Goal: Find specific page/section: Find specific page/section

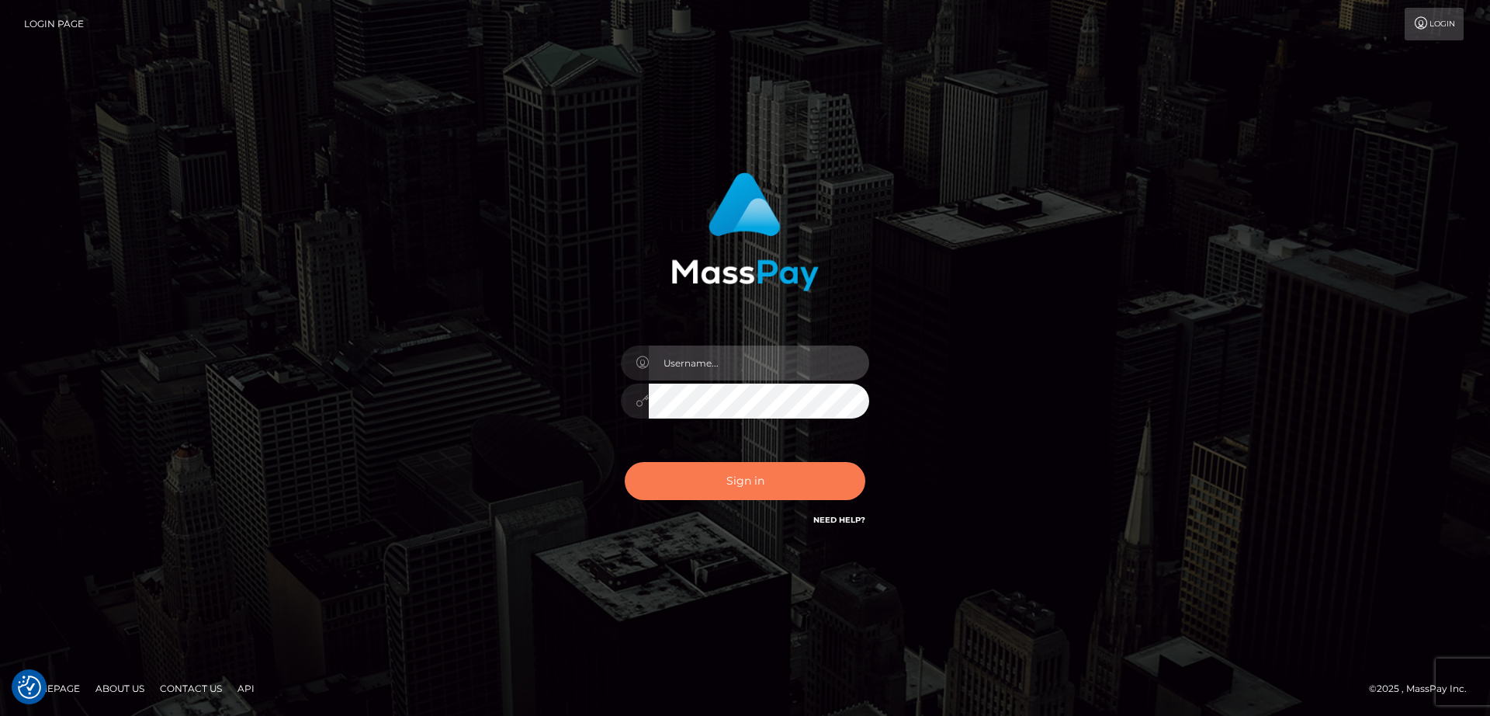
type input "[DOMAIN_NAME]"
click at [680, 487] on button "Sign in" at bounding box center [745, 481] width 241 height 38
type input "nt.es"
click at [705, 470] on button "Sign in" at bounding box center [745, 481] width 241 height 38
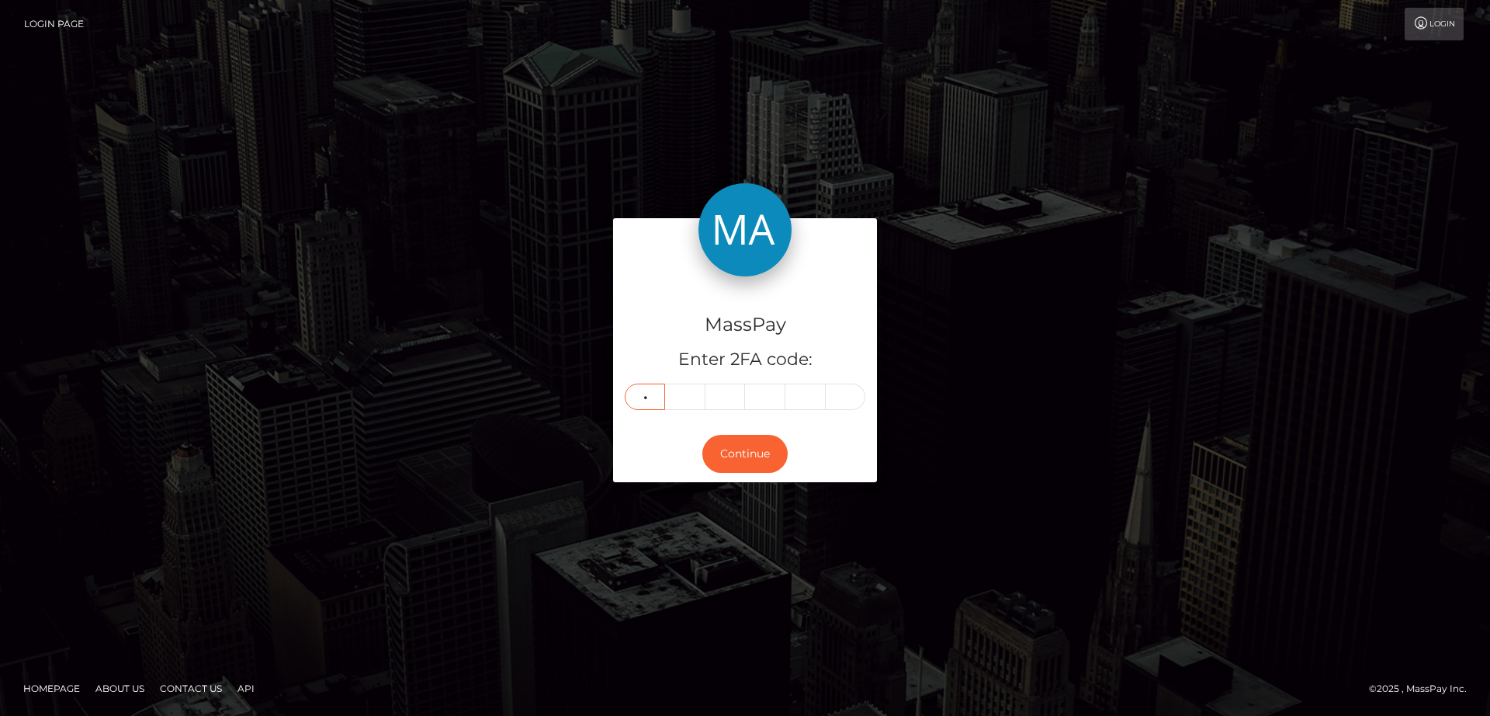
type input "5"
type input "3"
type input "0"
type input "1"
type input "2"
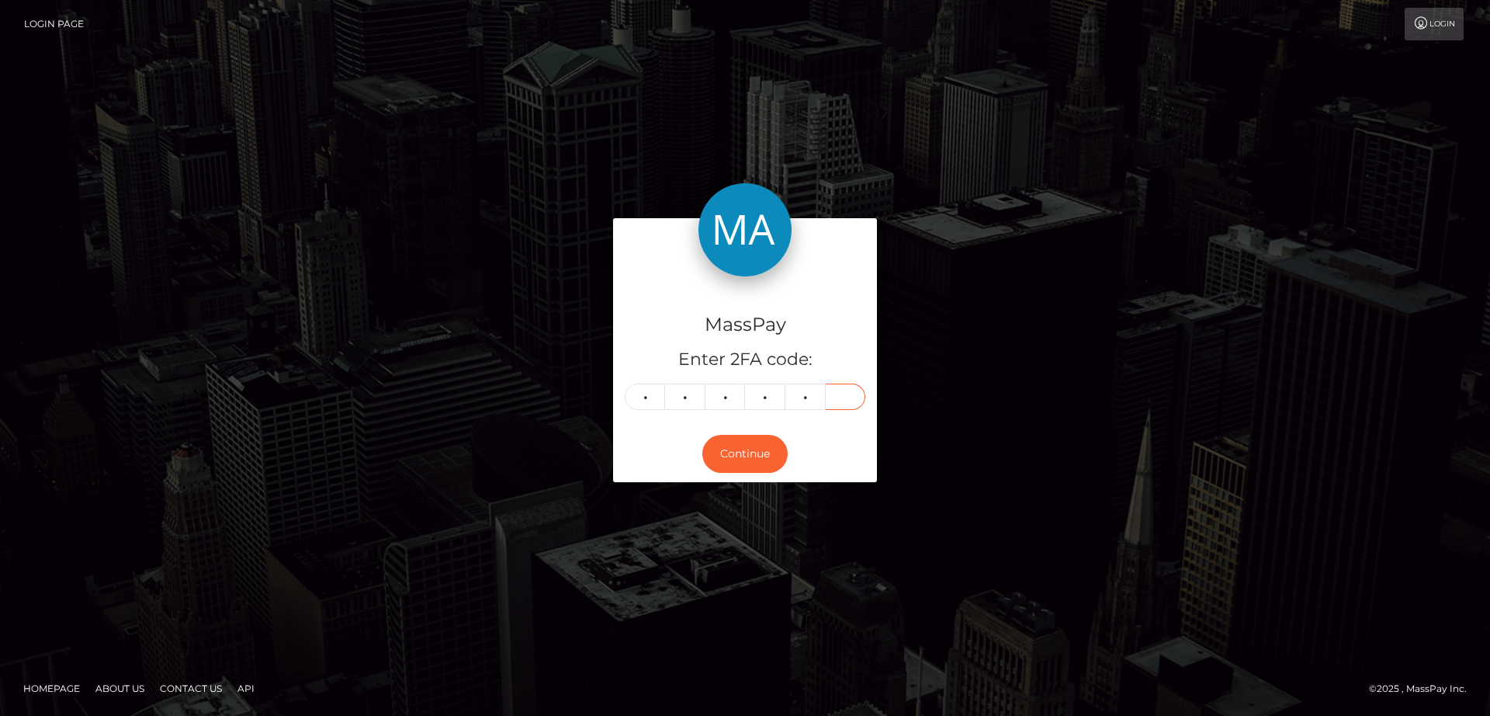
type input "5"
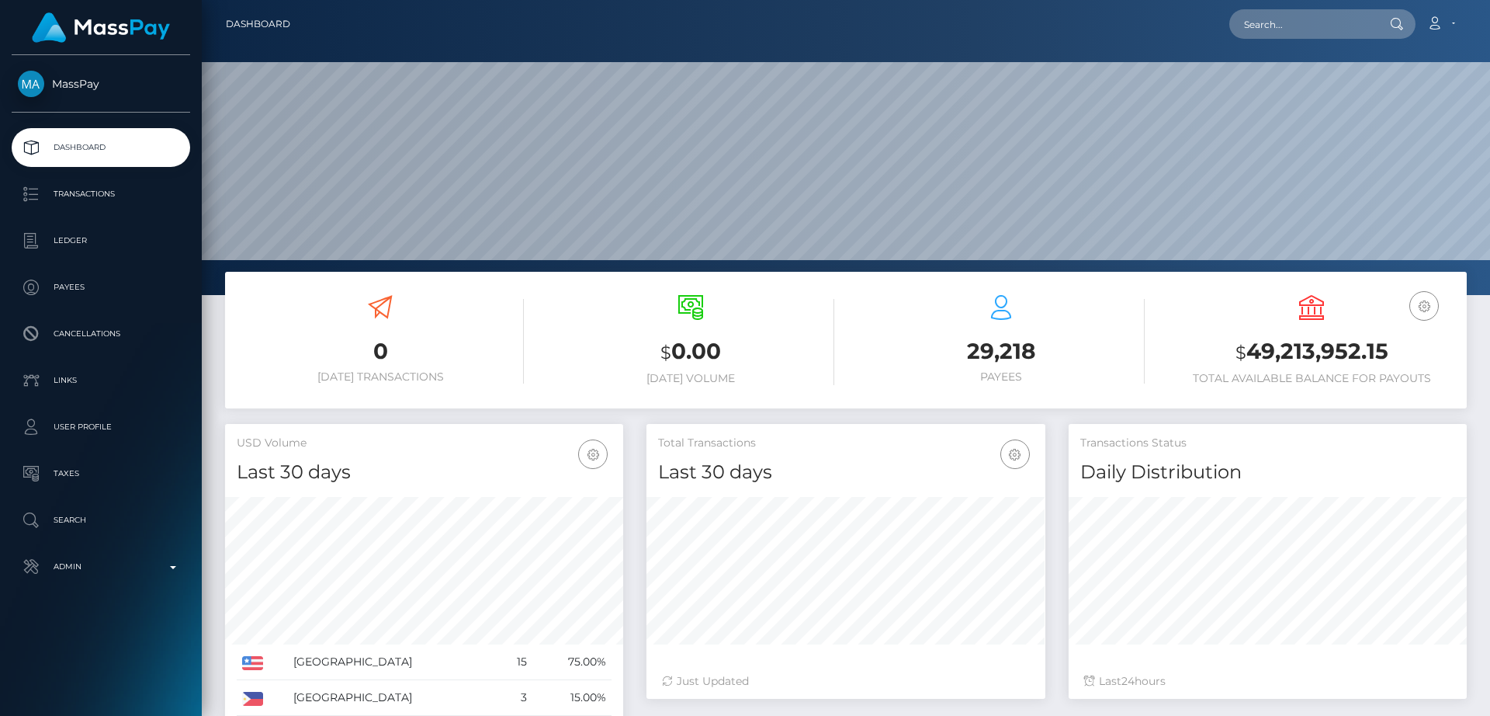
scroll to position [276, 399]
click at [1251, 23] on input "text" at bounding box center [1302, 23] width 146 height 29
paste input "Hi David, I’m glad to hear that you received your funds—you're very welcome! If…"
type input "Hi David, I’m glad to hear that you received your funds—you're very welcome! If…"
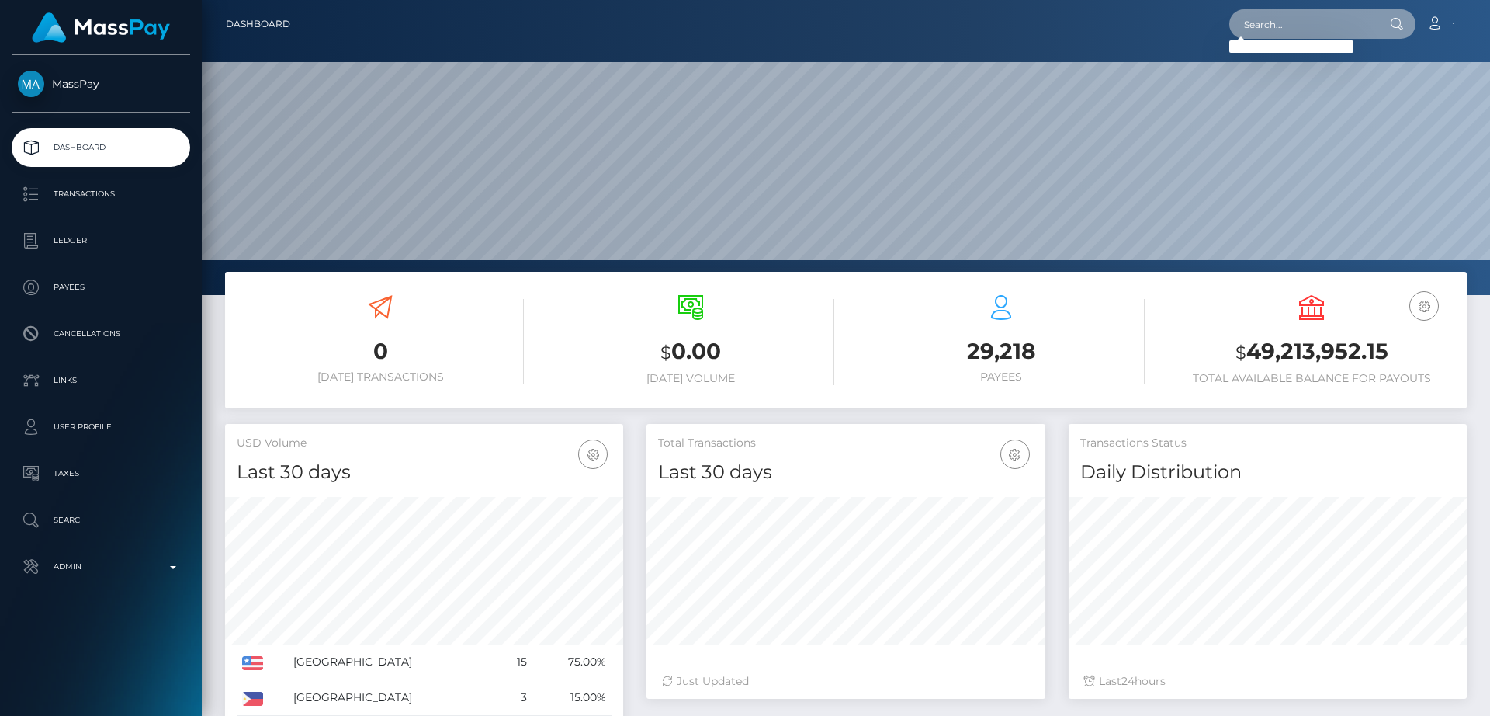
paste input "emilyhan9402@gmail.com"
type input "emilyhan9402@gmail.com"
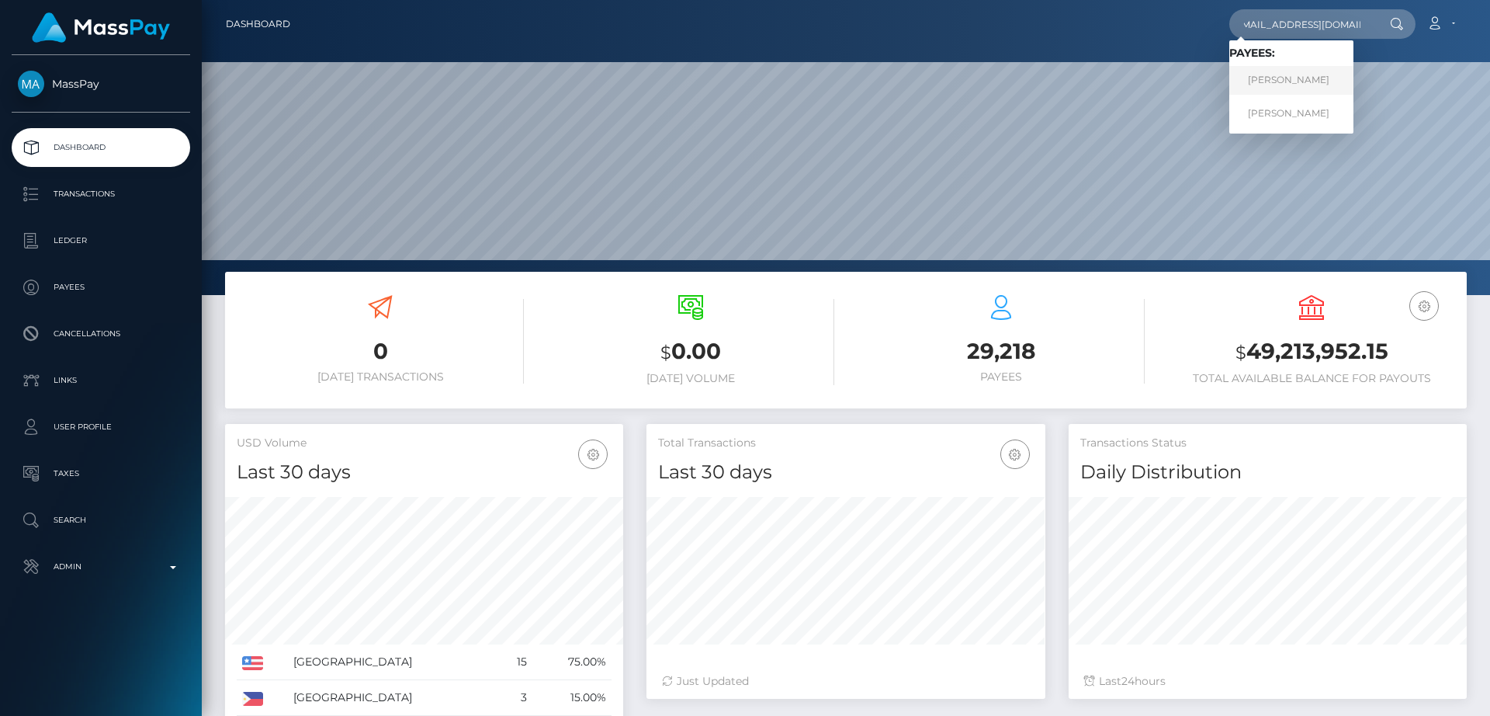
scroll to position [0, 0]
click at [1297, 74] on link "Seunghwa Han" at bounding box center [1291, 80] width 124 height 29
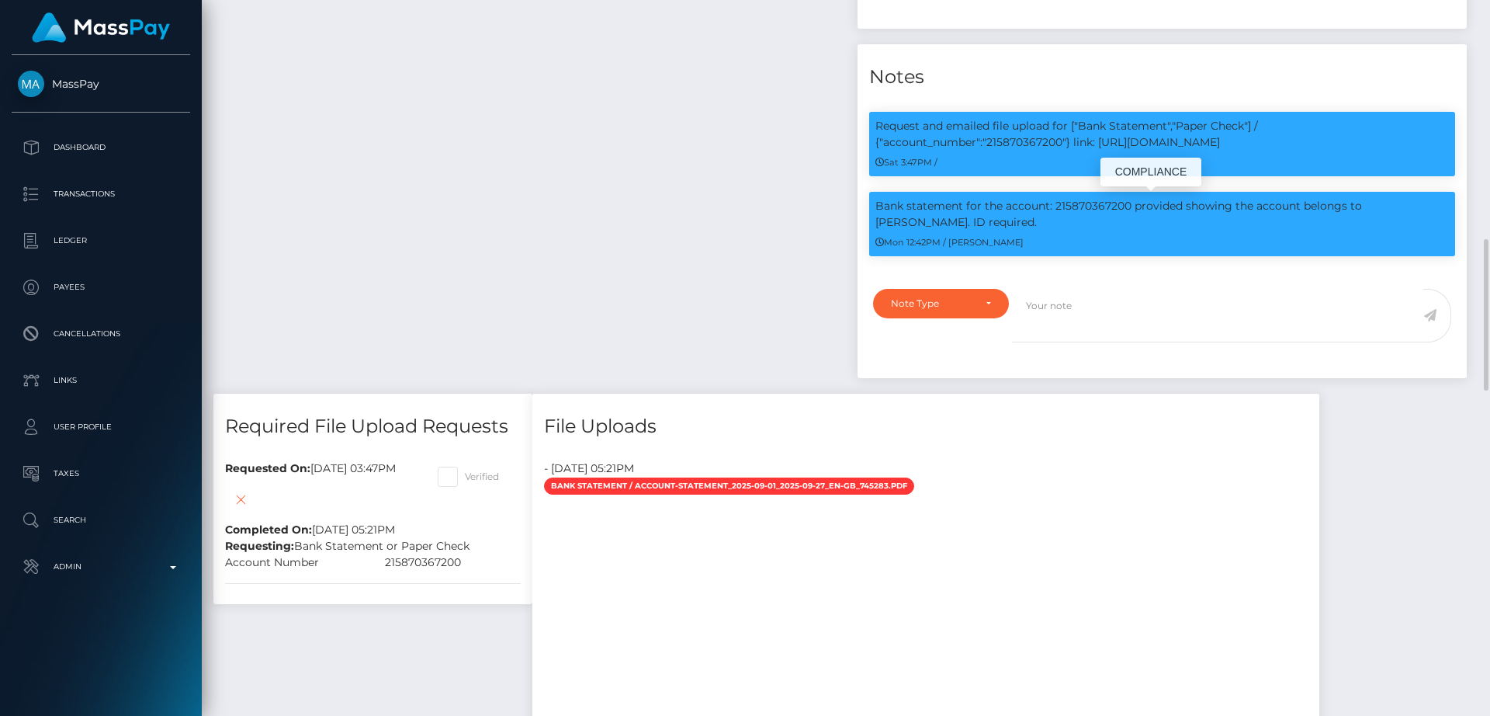
scroll to position [186, 399]
click at [1058, 623] on div at bounding box center [925, 692] width 787 height 388
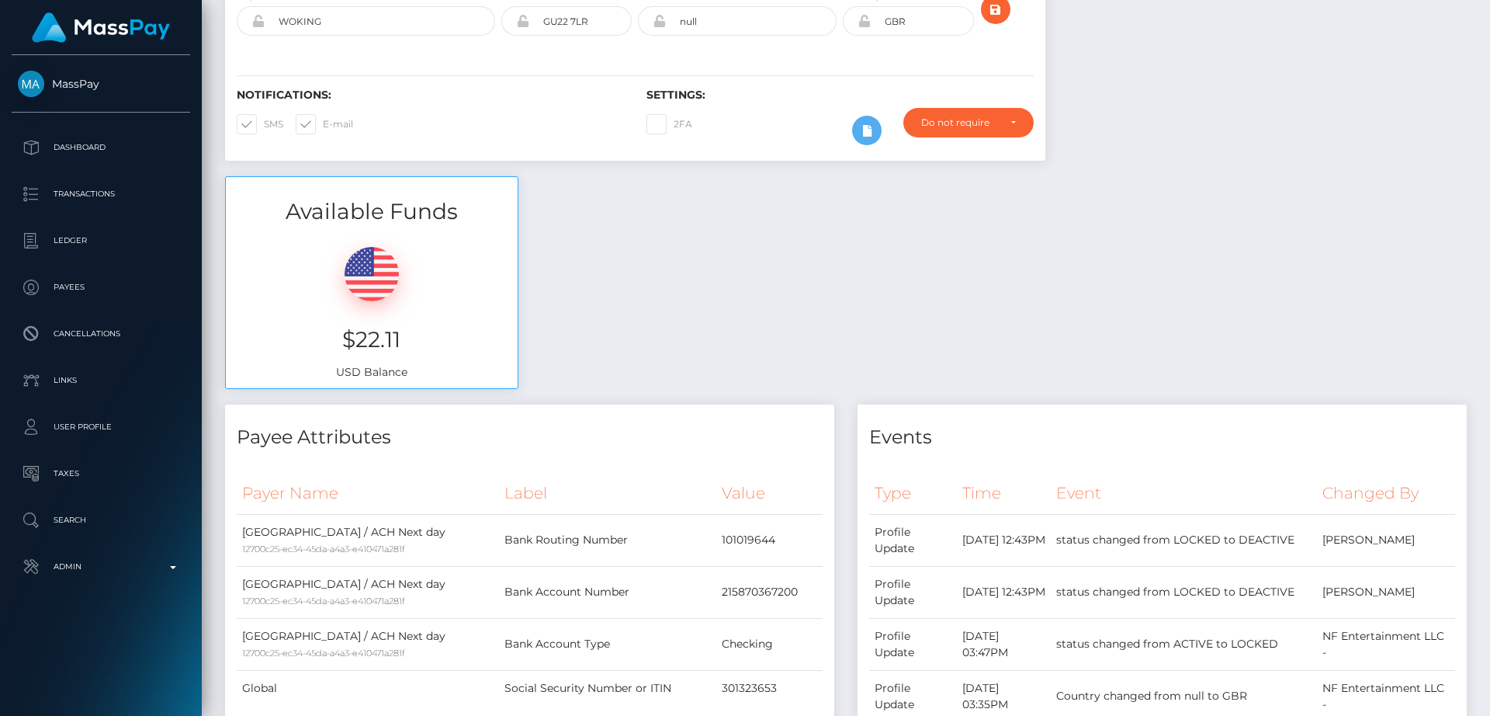
scroll to position [0, 0]
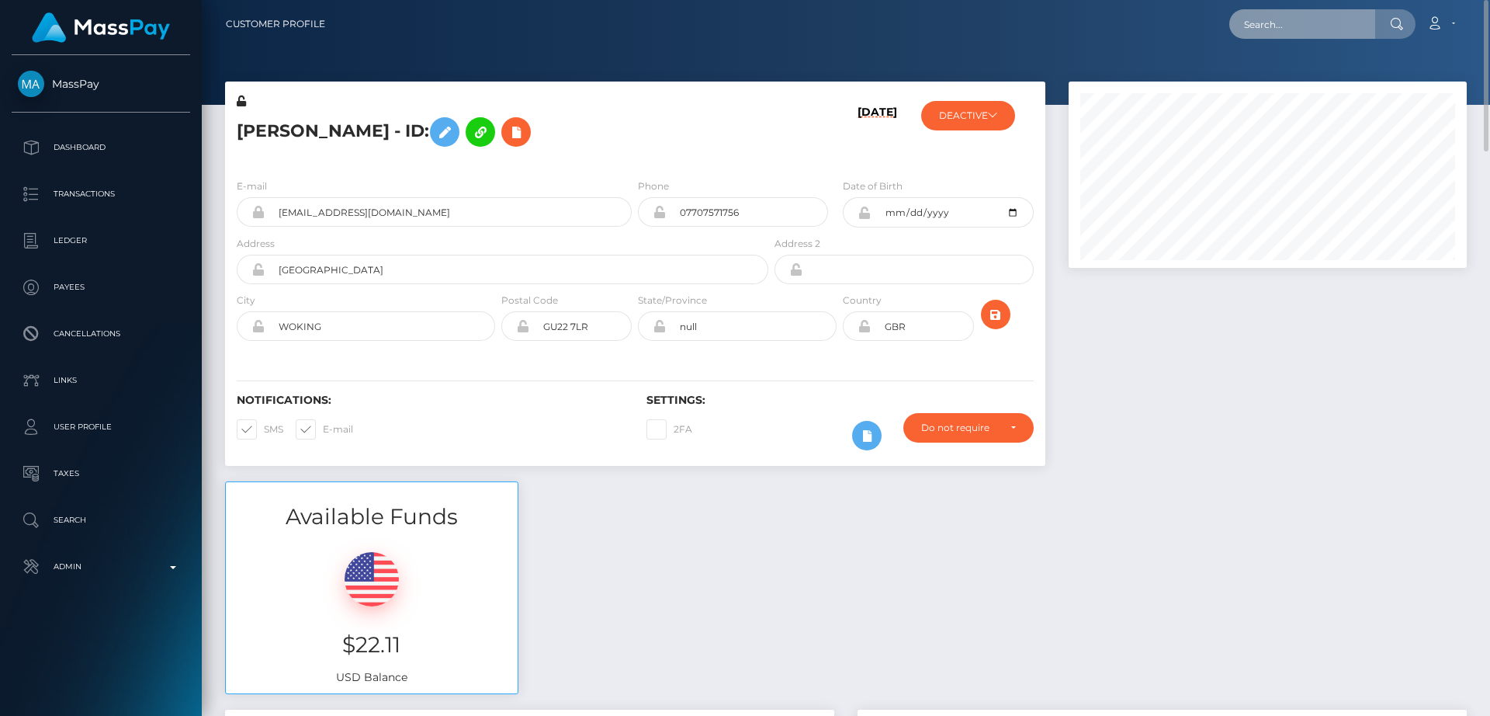
click at [1312, 19] on input "text" at bounding box center [1302, 23] width 146 height 29
paste input "lainfo.business@gmail.com"
paste input "Sosa.lamaravillosa"
type input "Sosa.lamaravillosa@gmail.com"
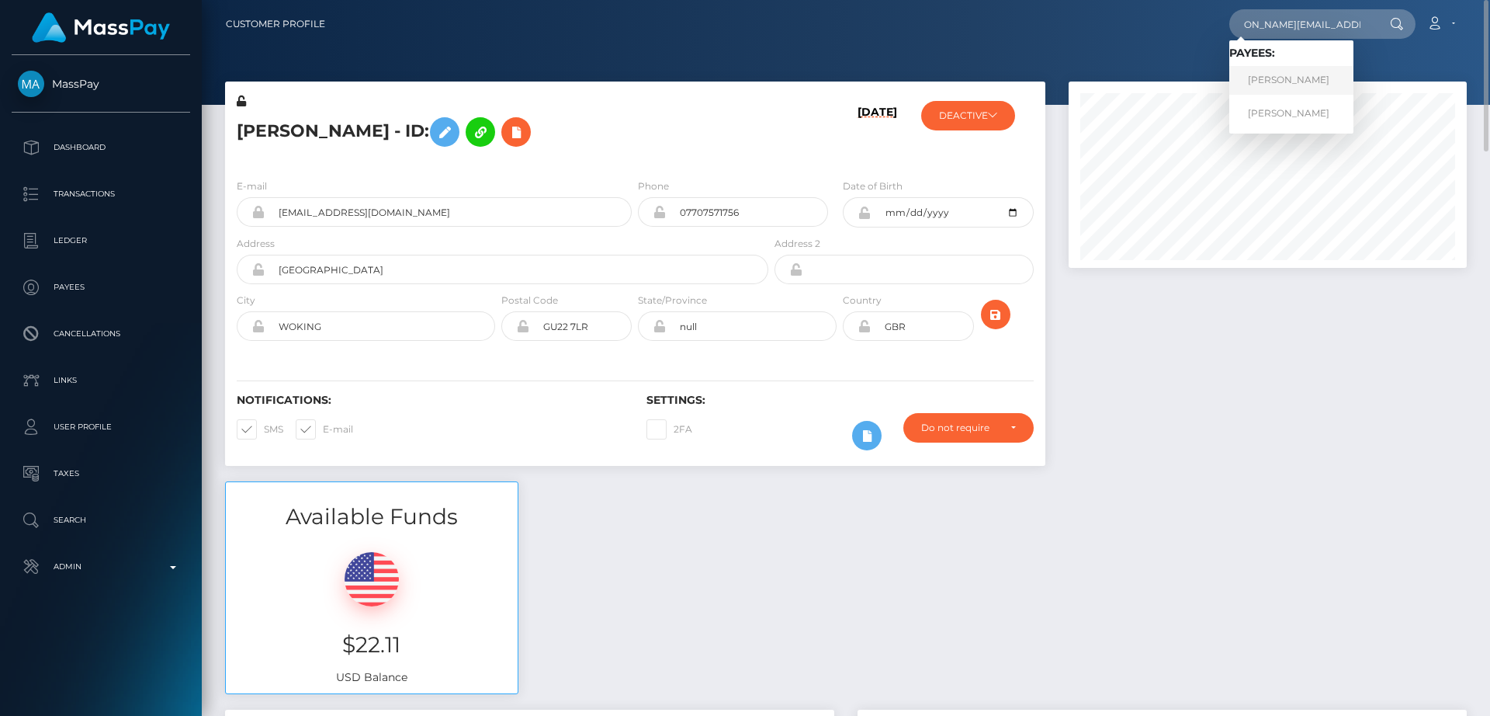
scroll to position [0, 0]
click at [1280, 77] on link "LAIMAR SOSA SOSA" at bounding box center [1291, 80] width 124 height 29
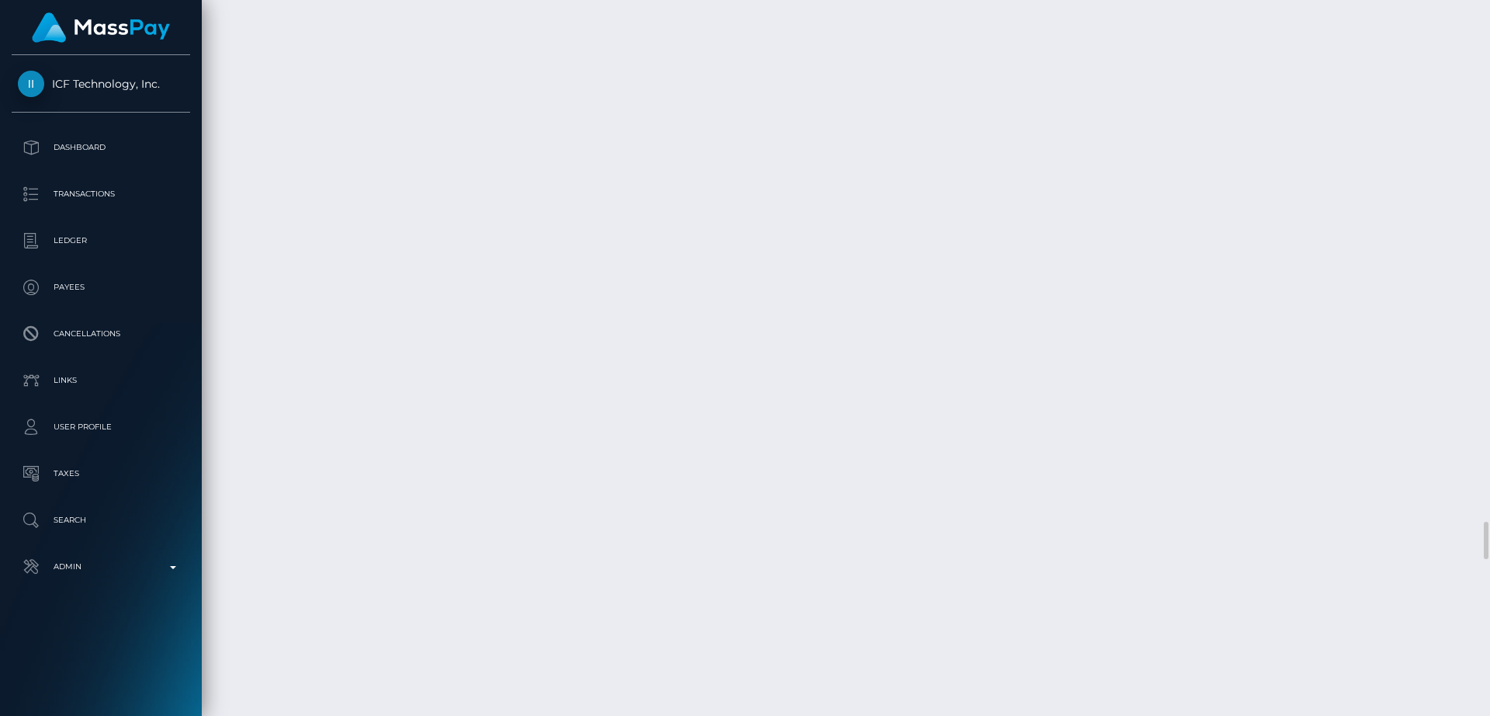
scroll to position [9988, 0]
drag, startPoint x: 331, startPoint y: 369, endPoint x: 231, endPoint y: 369, distance: 100.1
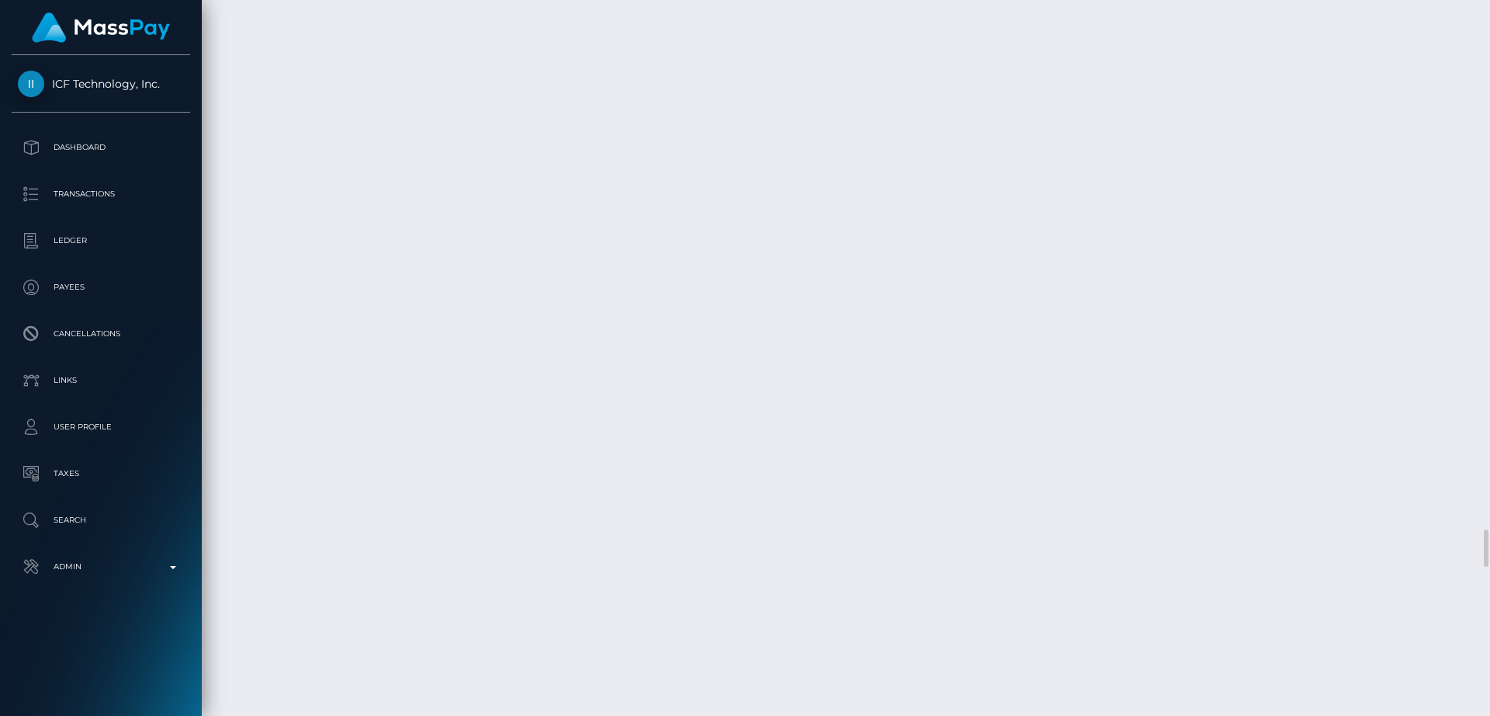
drag, startPoint x: 345, startPoint y: 363, endPoint x: 231, endPoint y: 363, distance: 113.3
copy td "September 29, 2025"
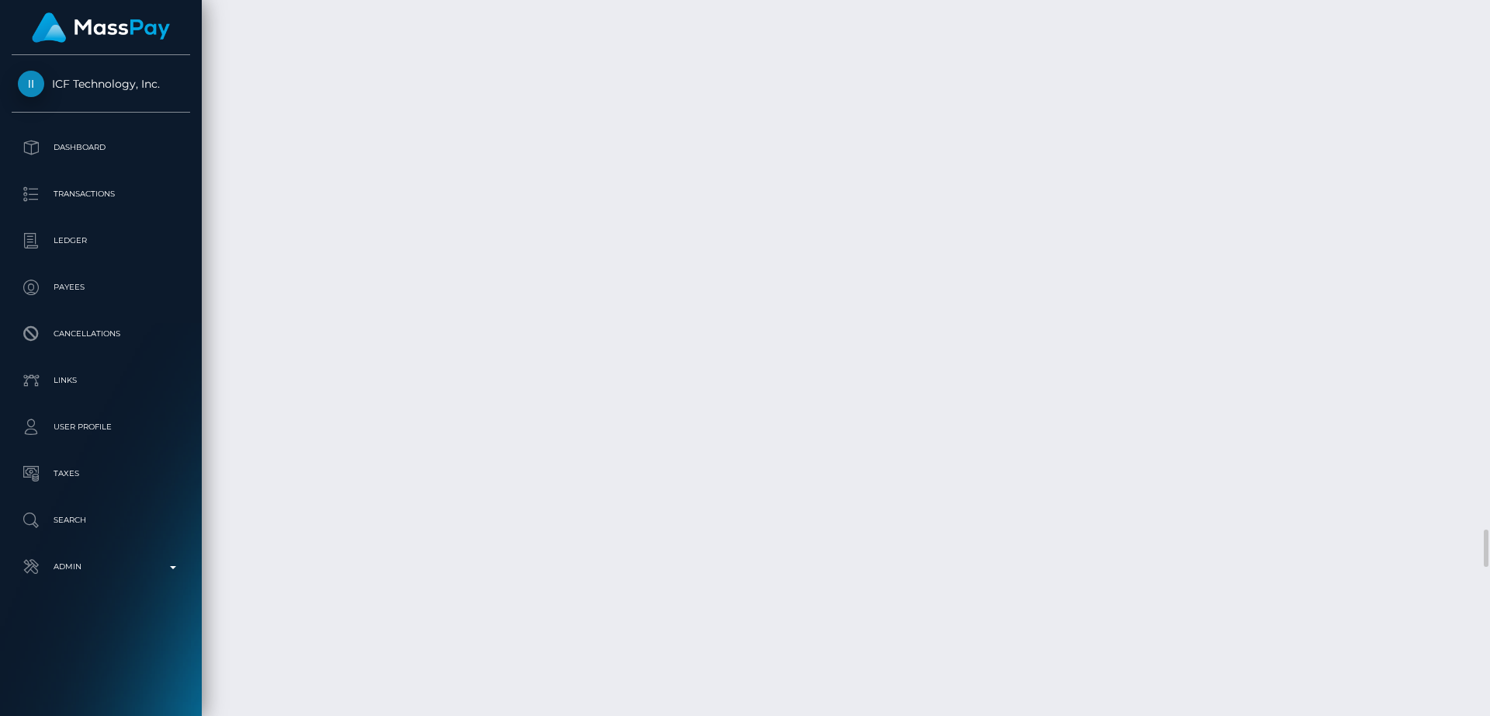
click at [1250, 258] on div "Force status update" at bounding box center [1248, 262] width 113 height 29
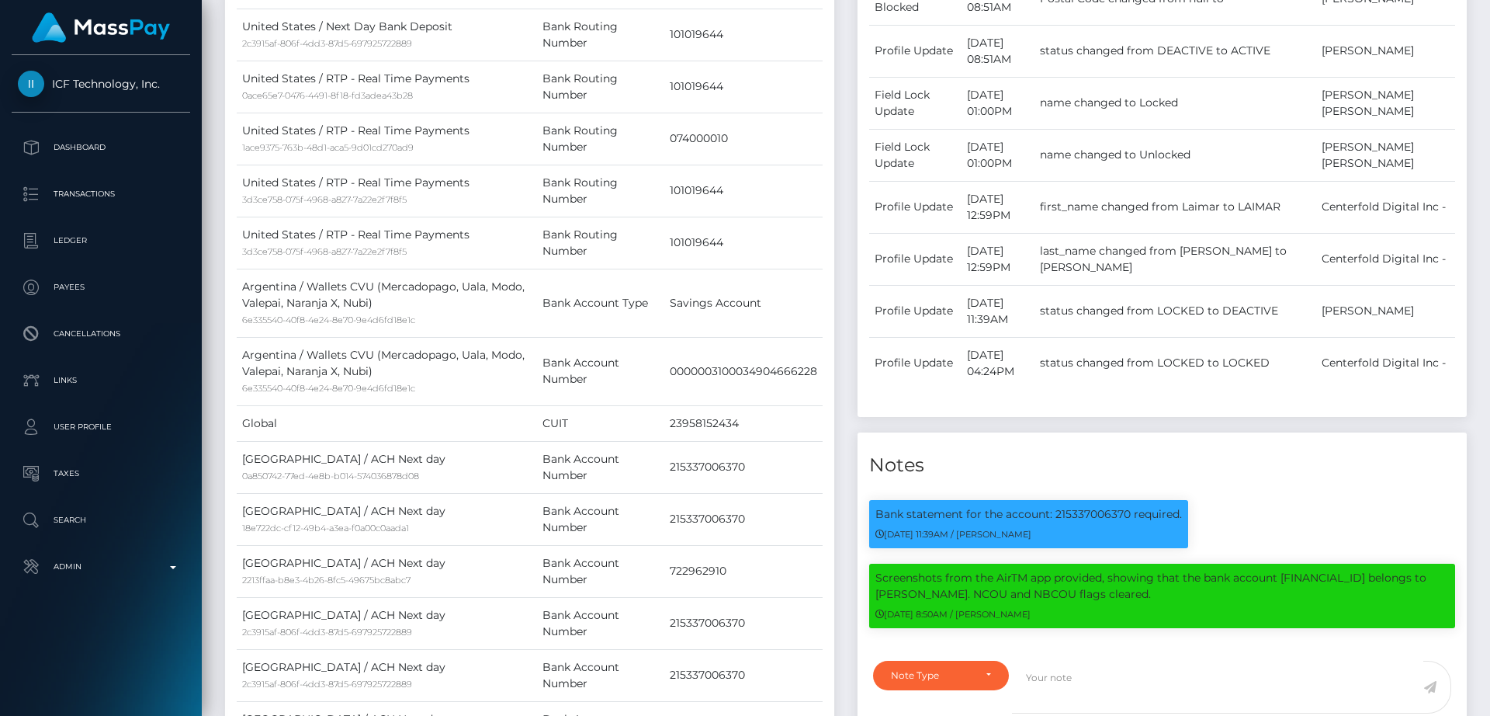
scroll to position [0, 0]
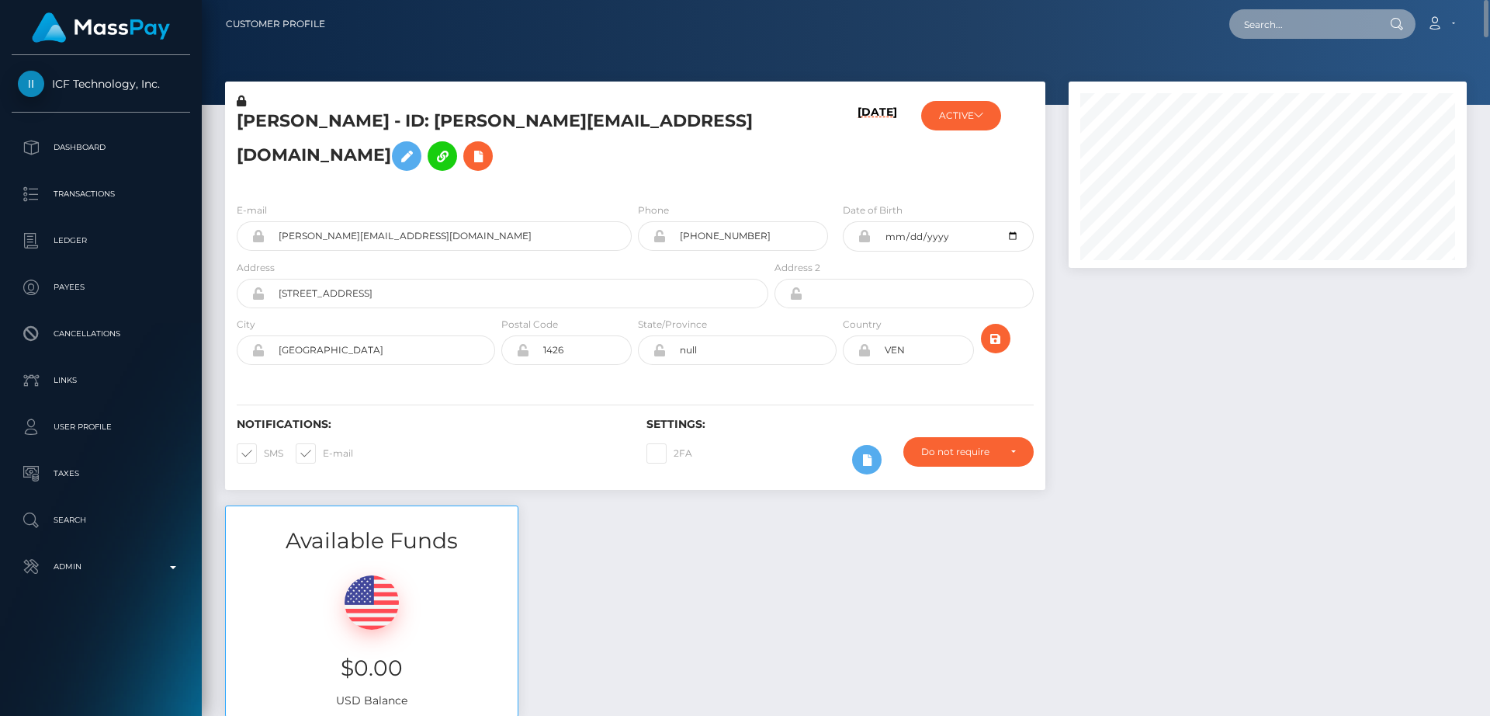
click at [1271, 23] on input "text" at bounding box center [1302, 23] width 146 height 29
paste input "allthingssecure27@gmail.com"
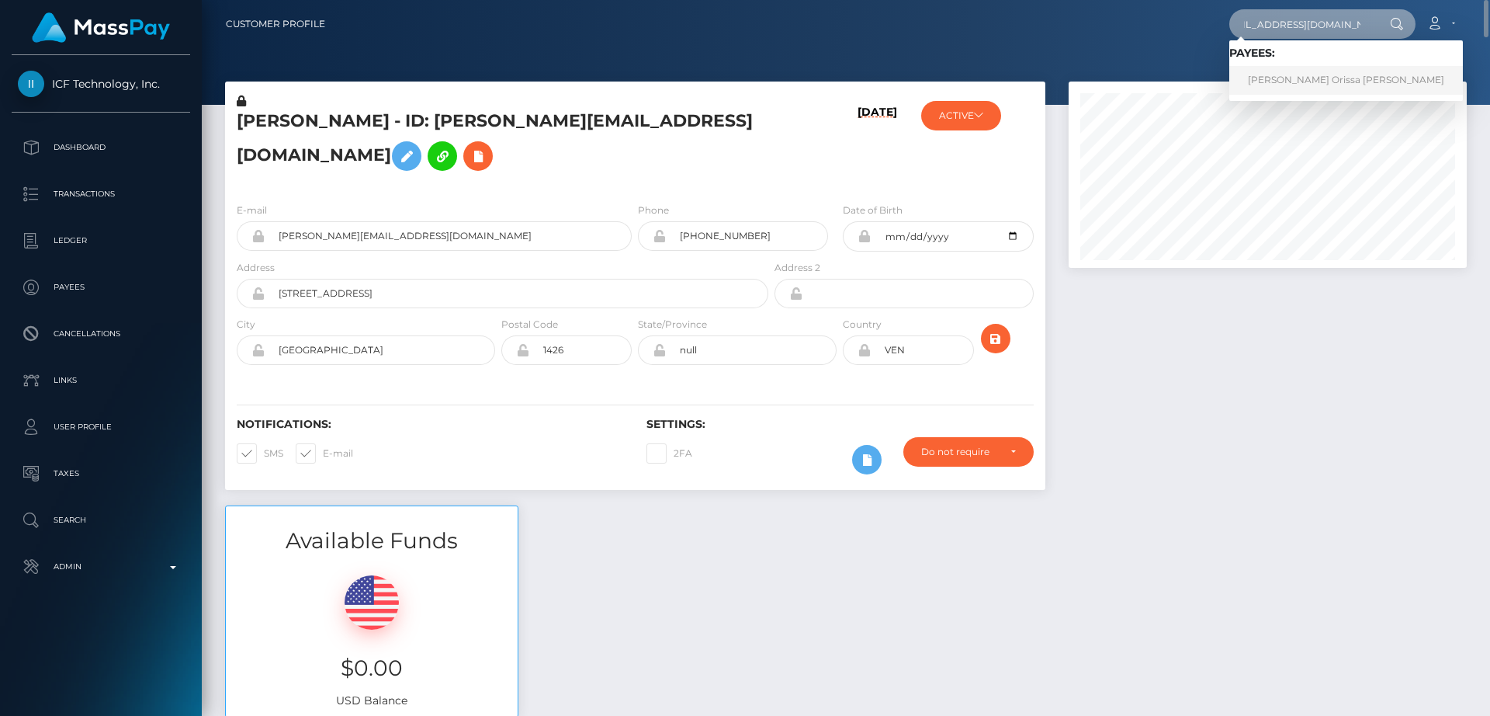
type input "allthingssecure27@gmail.com"
click at [1270, 81] on link "Sandricka Orissa Thomas" at bounding box center [1346, 80] width 234 height 29
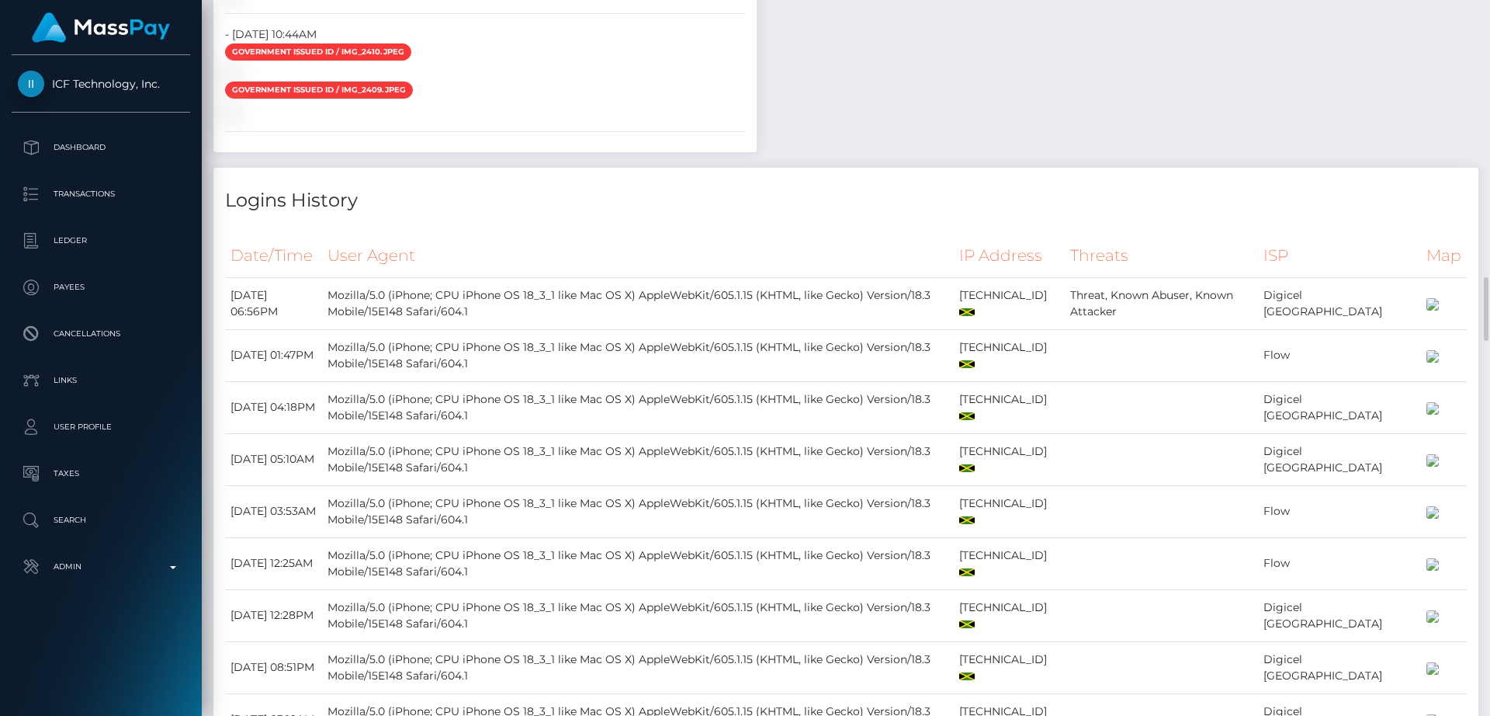
scroll to position [3142, 0]
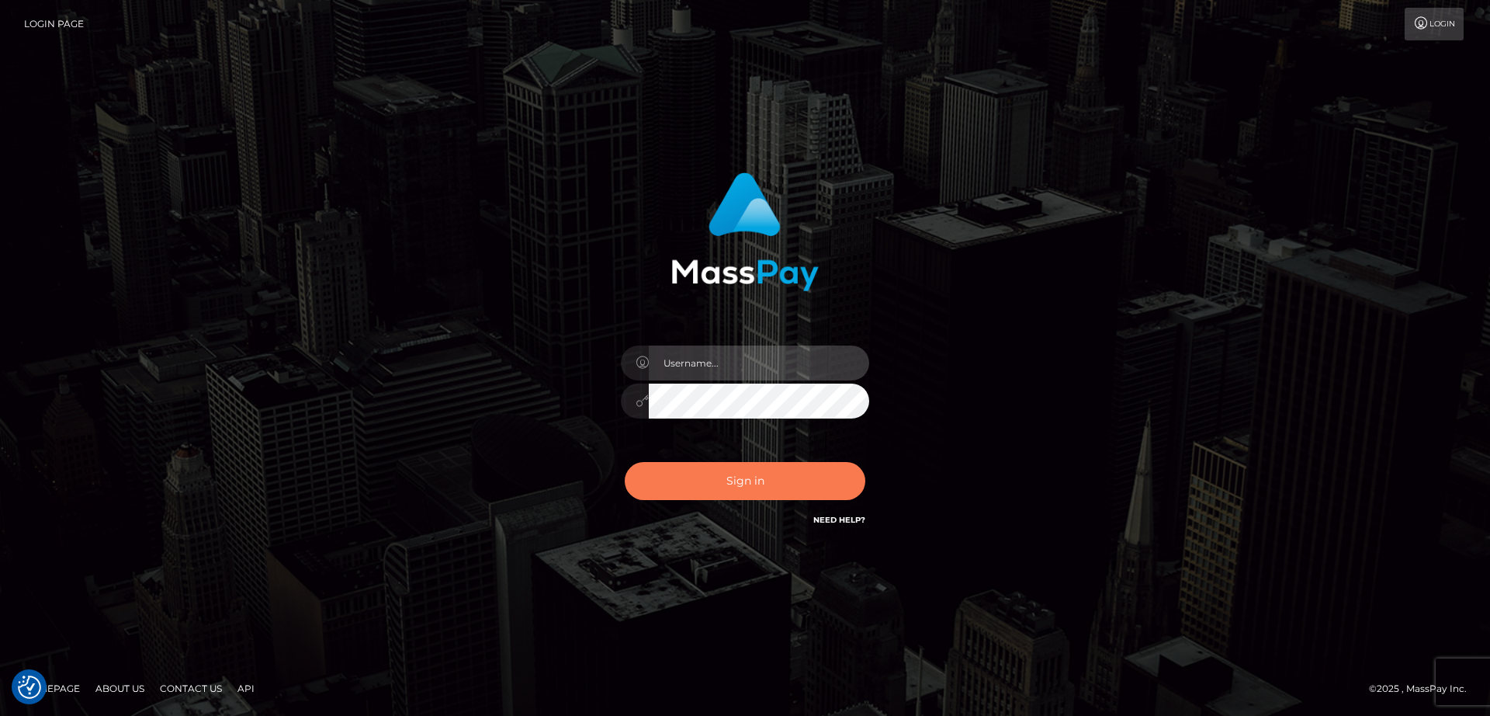
type input "[DOMAIN_NAME]"
click at [696, 490] on button "Sign in" at bounding box center [745, 481] width 241 height 38
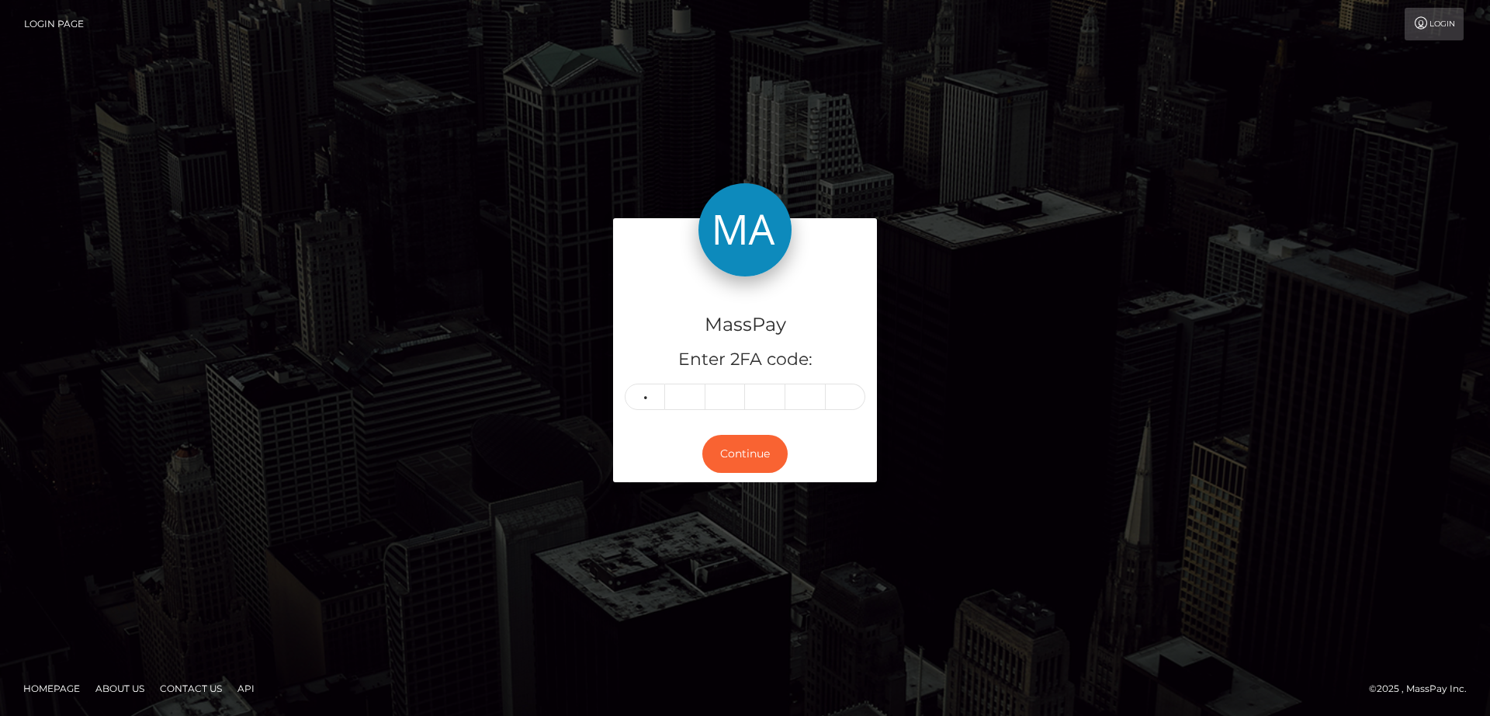
type input "2"
type input "7"
type input "8"
type input "2"
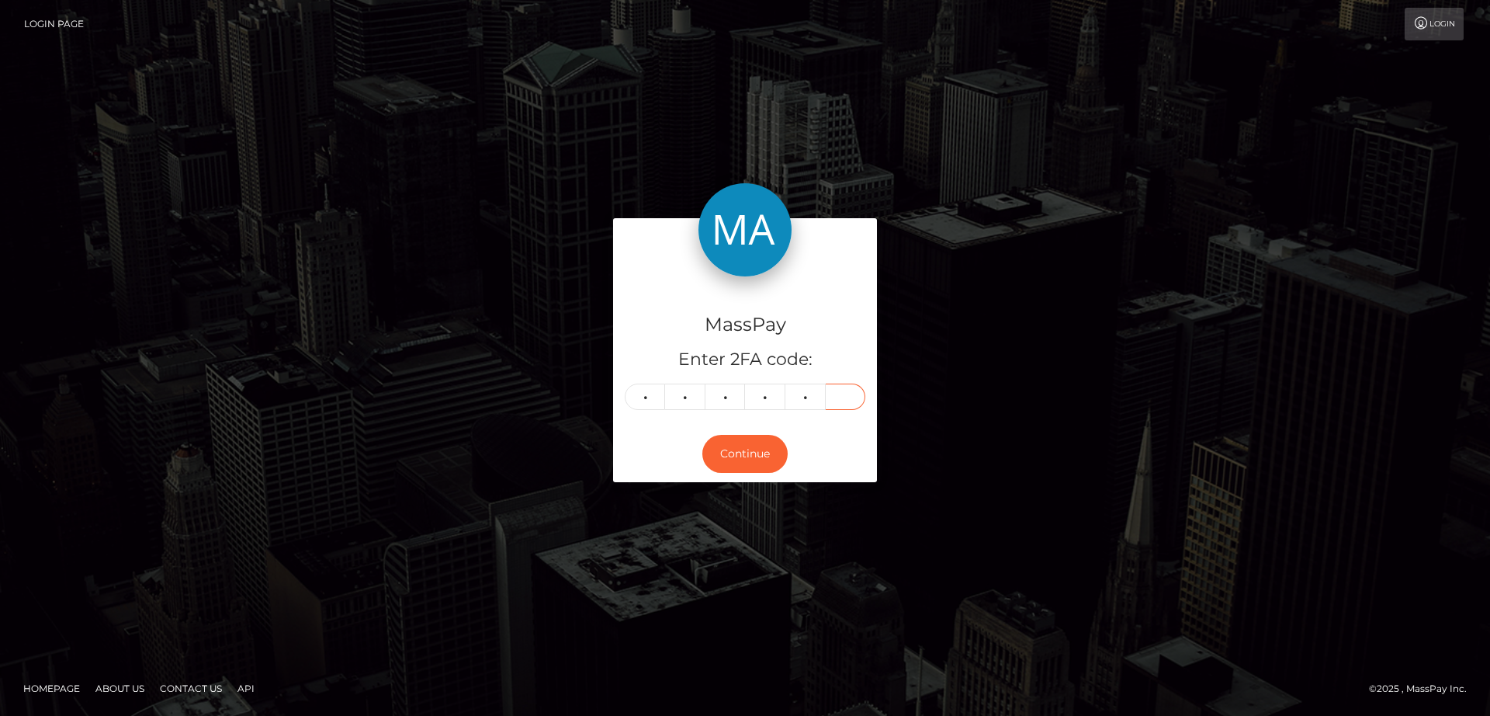
type input "0"
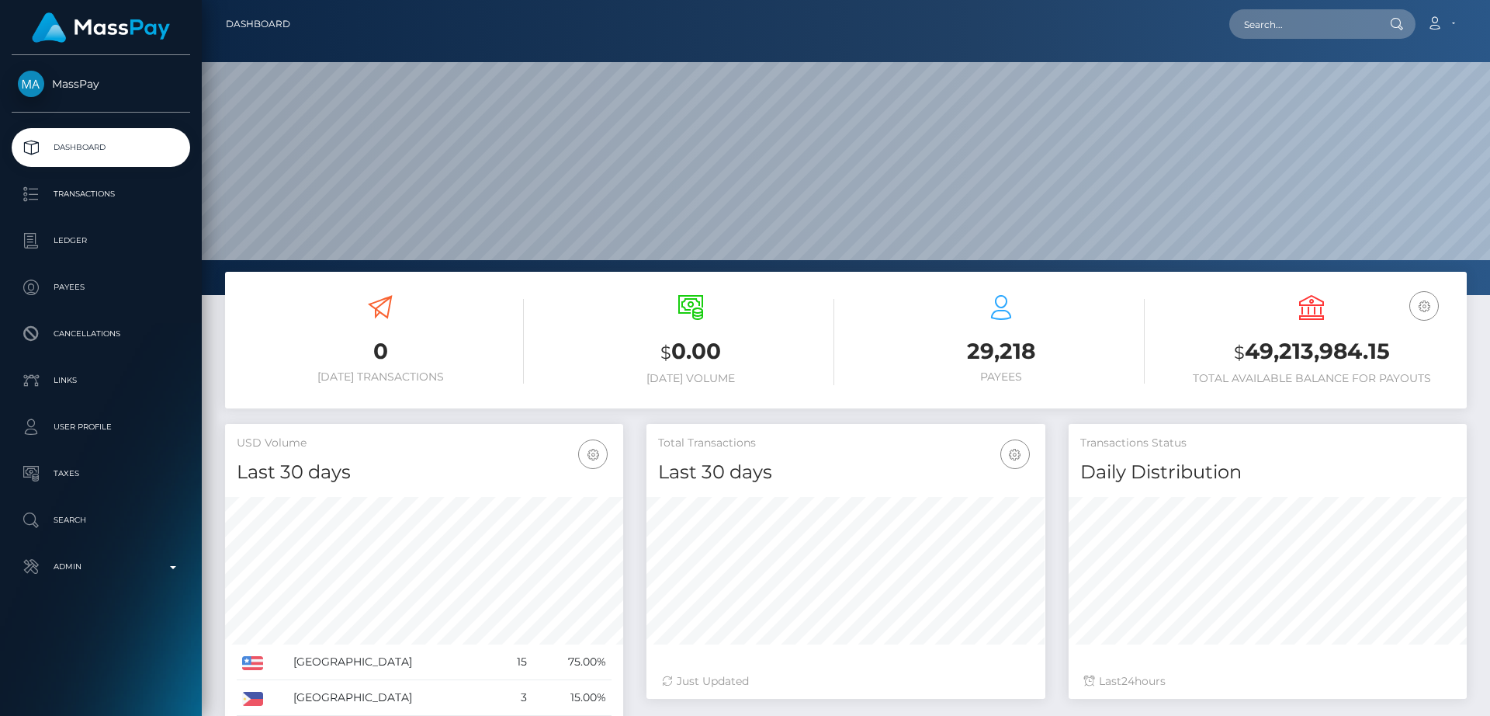
scroll to position [276, 399]
click at [1341, 27] on input "text" at bounding box center [1302, 23] width 146 height 29
paste input "jessejonesclark475@gmail.com"
paste input "Chopper.a.team@icloud.com"
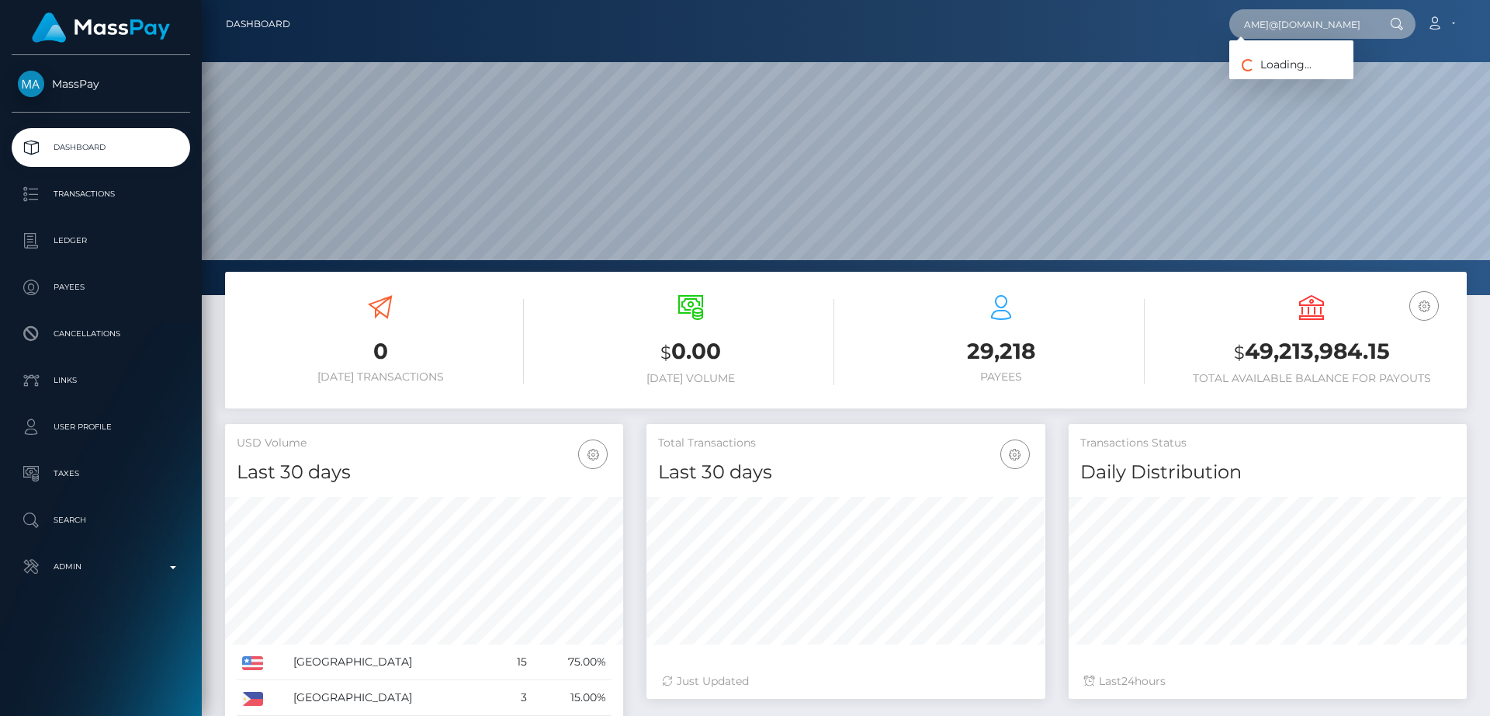
scroll to position [0, 172]
type input "jessejonesclark475@gmail.coaChopper.a.team@icloud.com"
paste input "Chopper.a.team@icloud.com"
type input "Chopper.a.team@icloud.com"
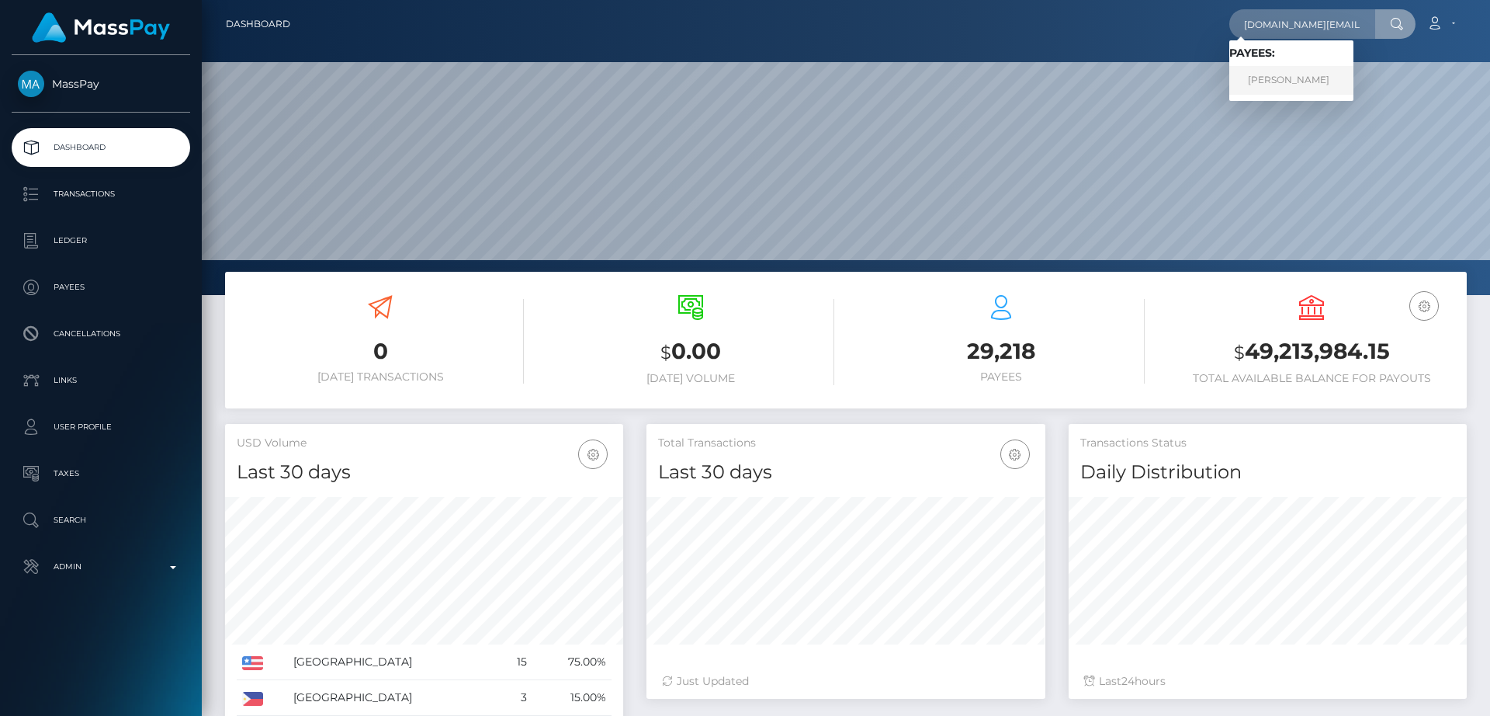
click at [1285, 71] on link "Jesse Clark" at bounding box center [1291, 80] width 124 height 29
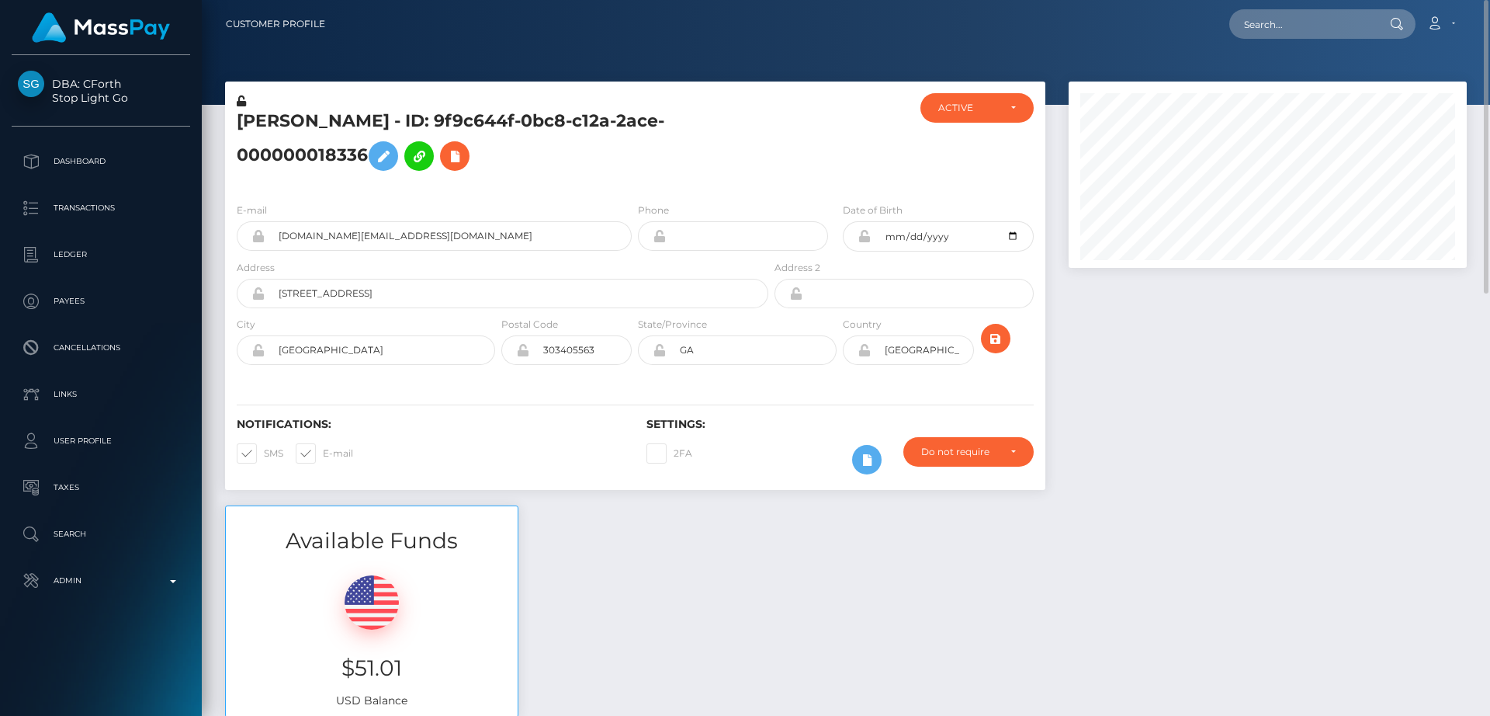
click at [256, 114] on h5 "[PERSON_NAME] - ID: 9f9c644f-0bc8-c12a-2ace-000000018336" at bounding box center [498, 143] width 523 height 69
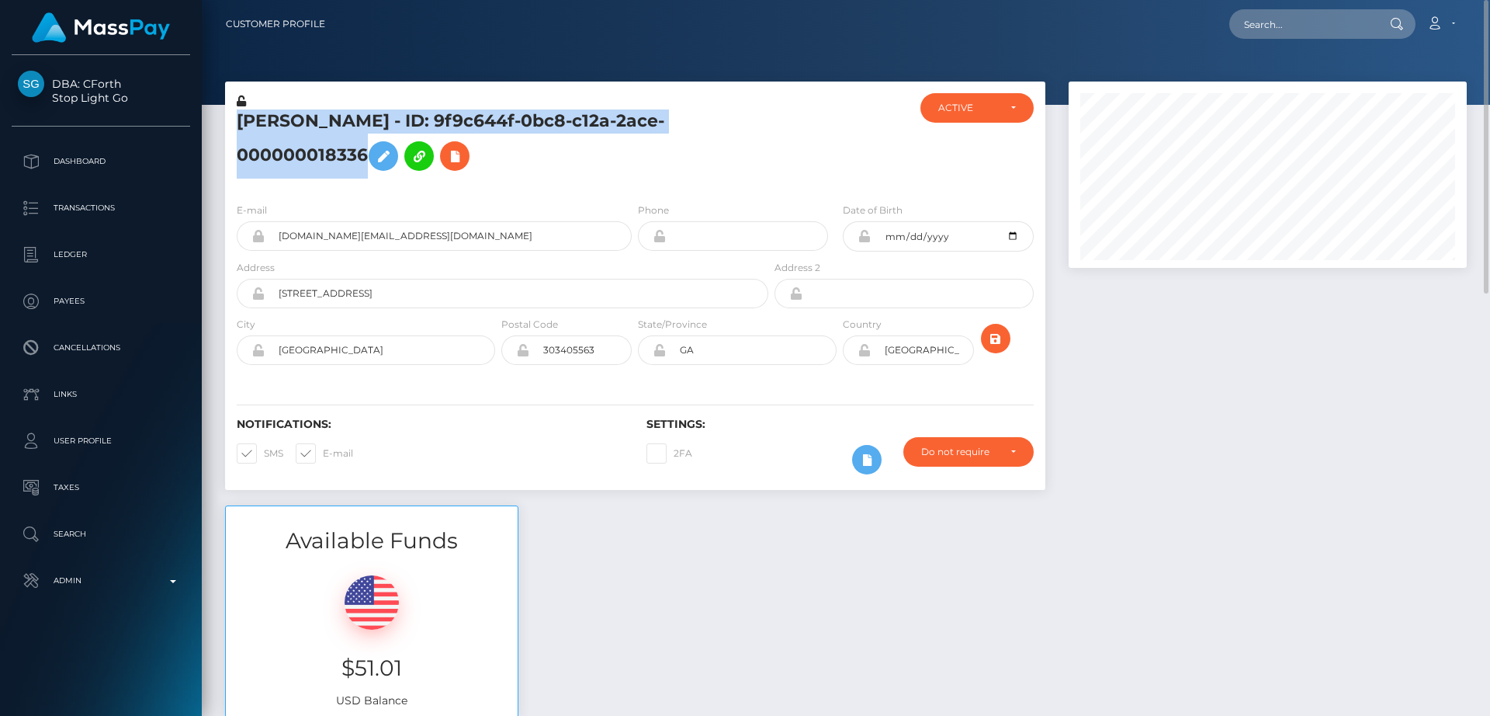
click at [256, 115] on h5 "[PERSON_NAME] - ID: 9f9c644f-0bc8-c12a-2ace-000000018336" at bounding box center [498, 143] width 523 height 69
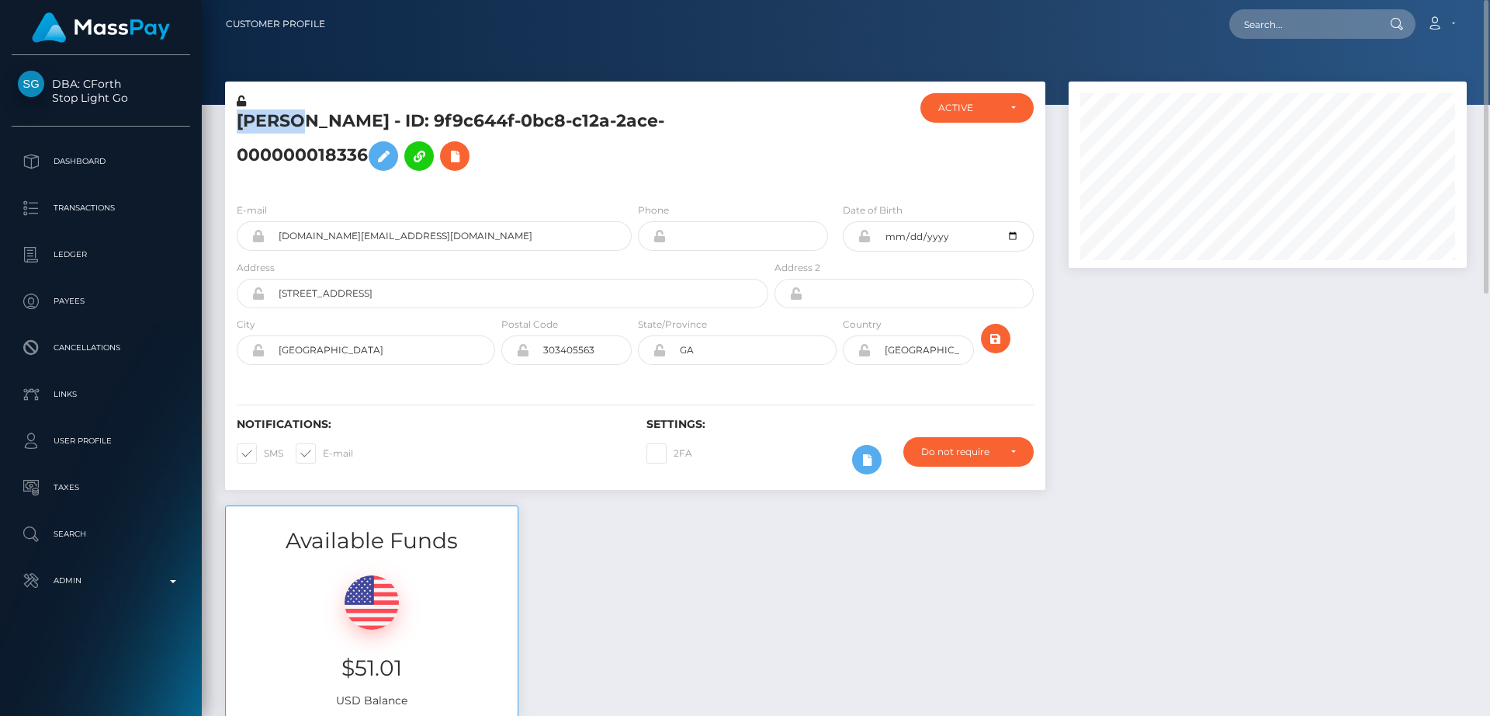
click at [256, 115] on h5 "Jesse Clark - ID: 9f9c644f-0bc8-c12a-2ace-000000018336" at bounding box center [498, 143] width 523 height 69
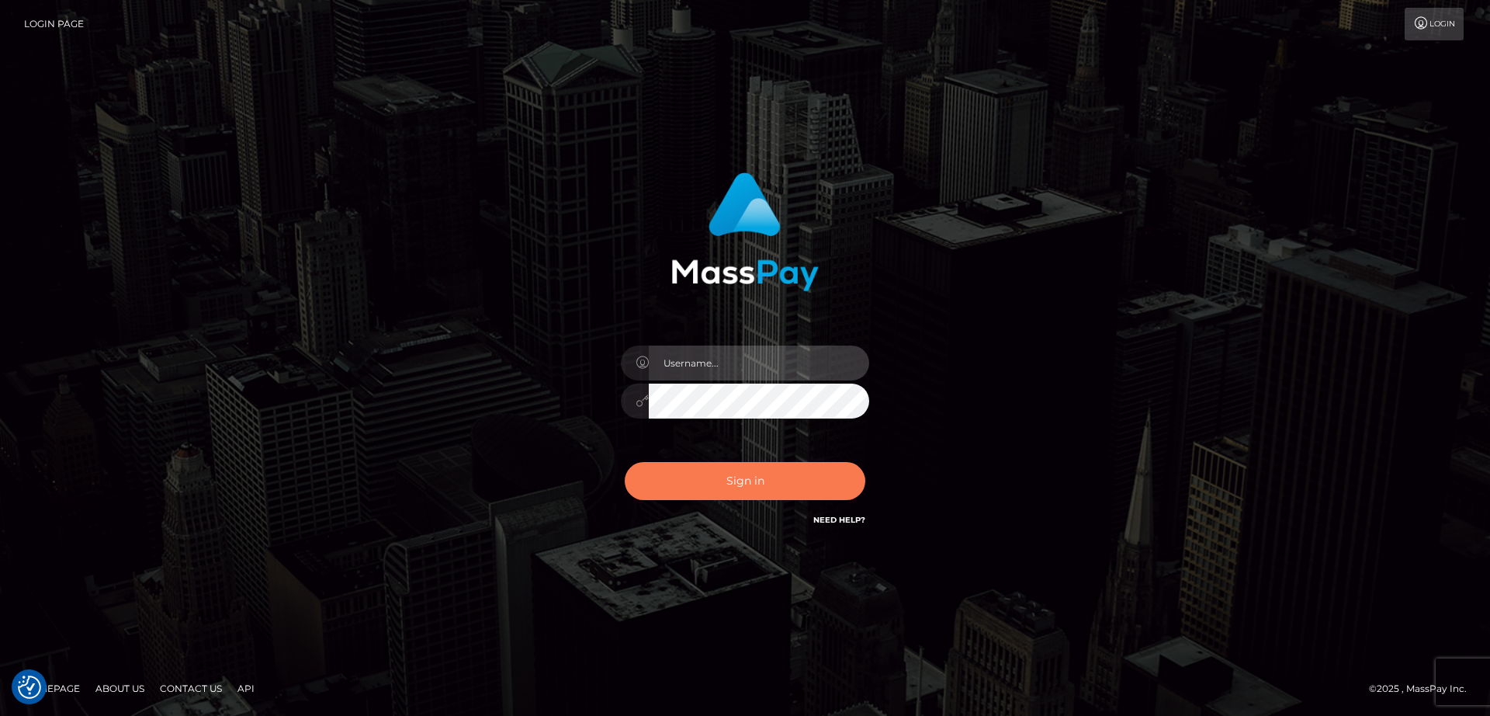
type input "[DOMAIN_NAME]"
click at [716, 477] on button "Sign in" at bounding box center [745, 481] width 241 height 38
type input "[DOMAIN_NAME]"
click at [711, 491] on button "Sign in" at bounding box center [745, 481] width 241 height 38
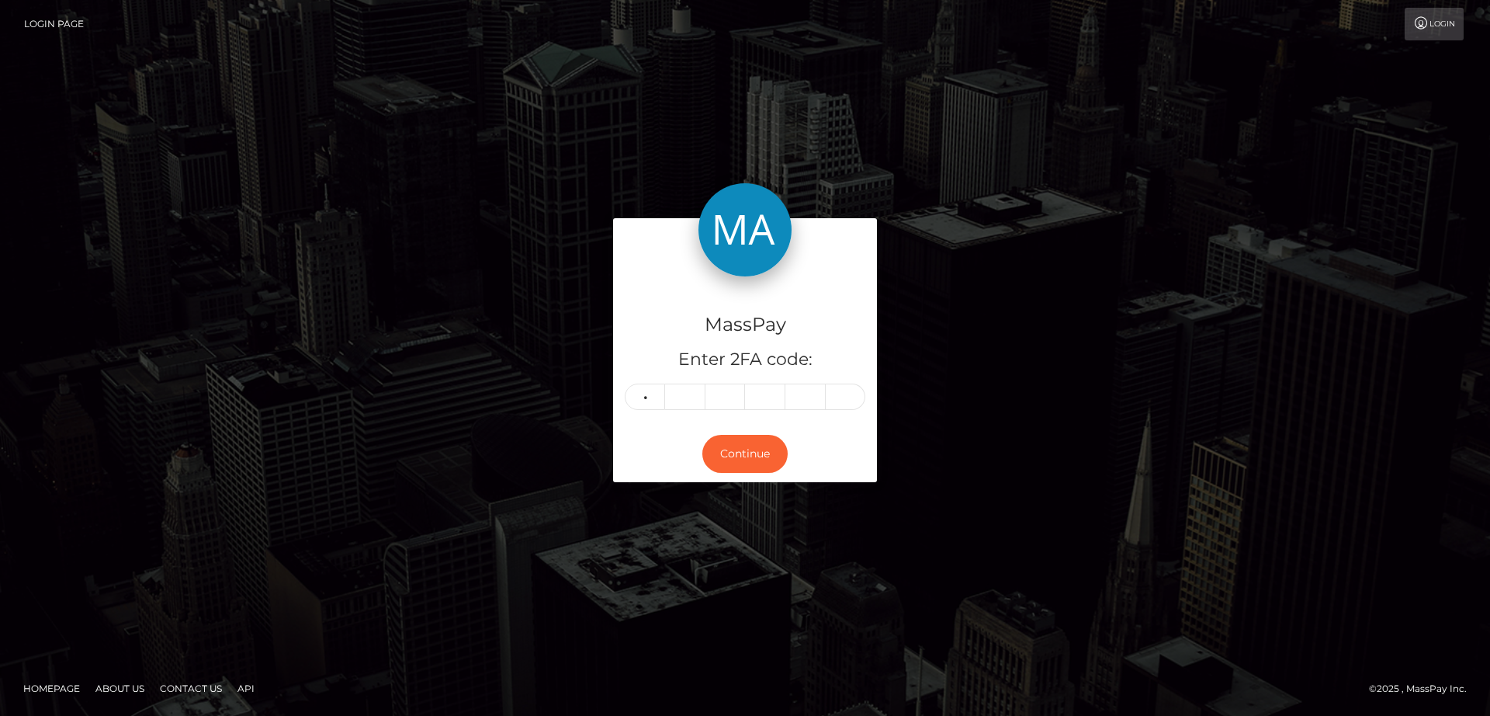
type input "3"
type input "7"
type input "8"
type input "1"
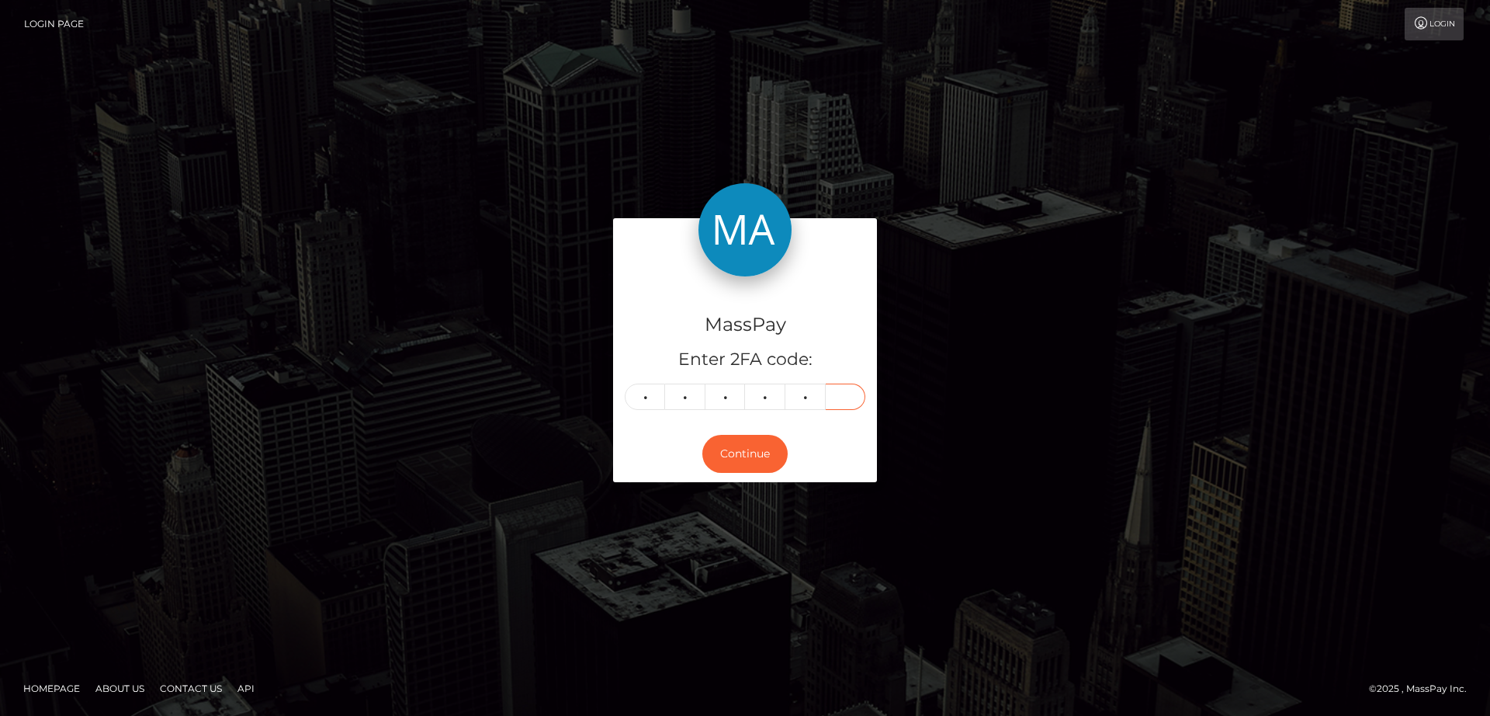
type input "9"
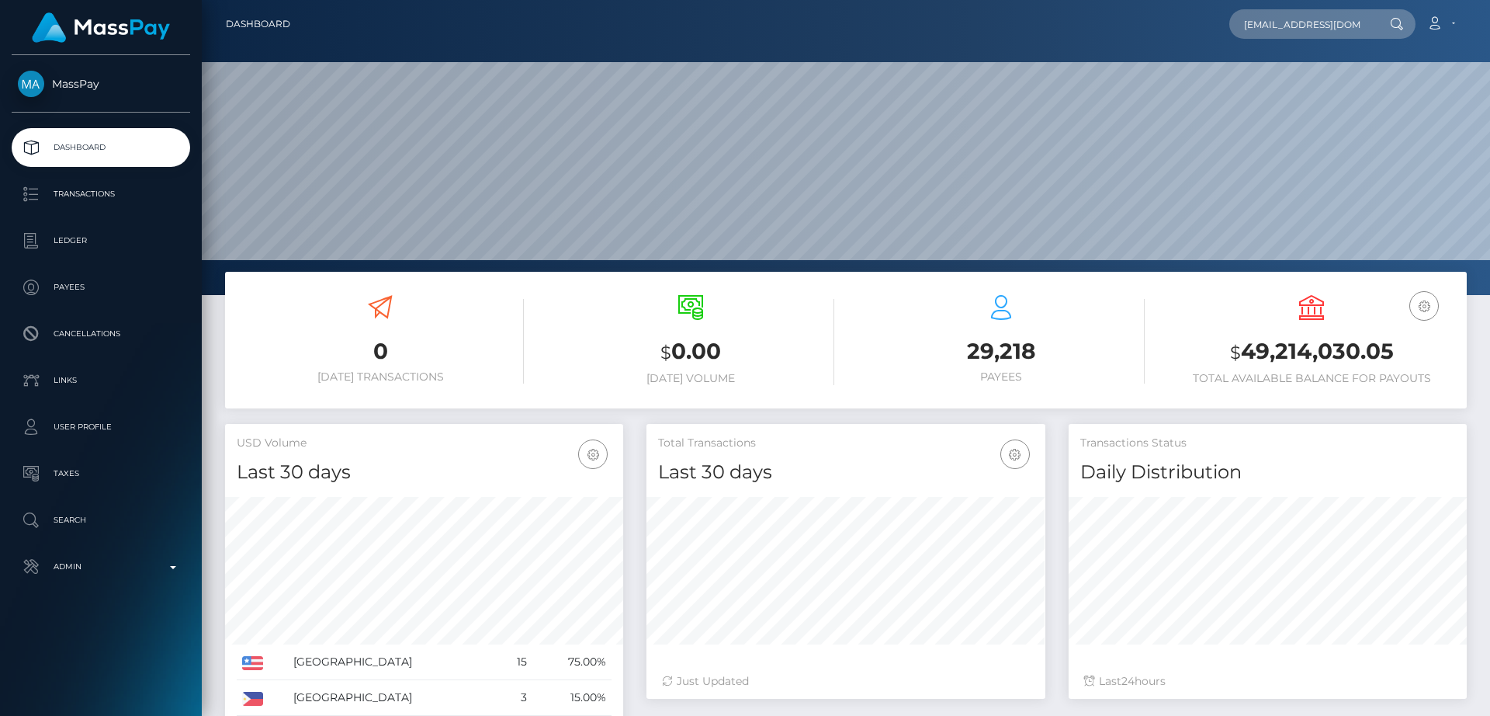
scroll to position [0, 37]
type input "[EMAIL_ADDRESS][DOMAIN_NAME]"
click at [1335, 24] on input "ambrosiaspidereset@gmail.com" at bounding box center [1302, 23] width 146 height 29
click at [1336, 88] on link "JAQUELINE AHUMADA LANDRIEL" at bounding box center [1291, 80] width 124 height 29
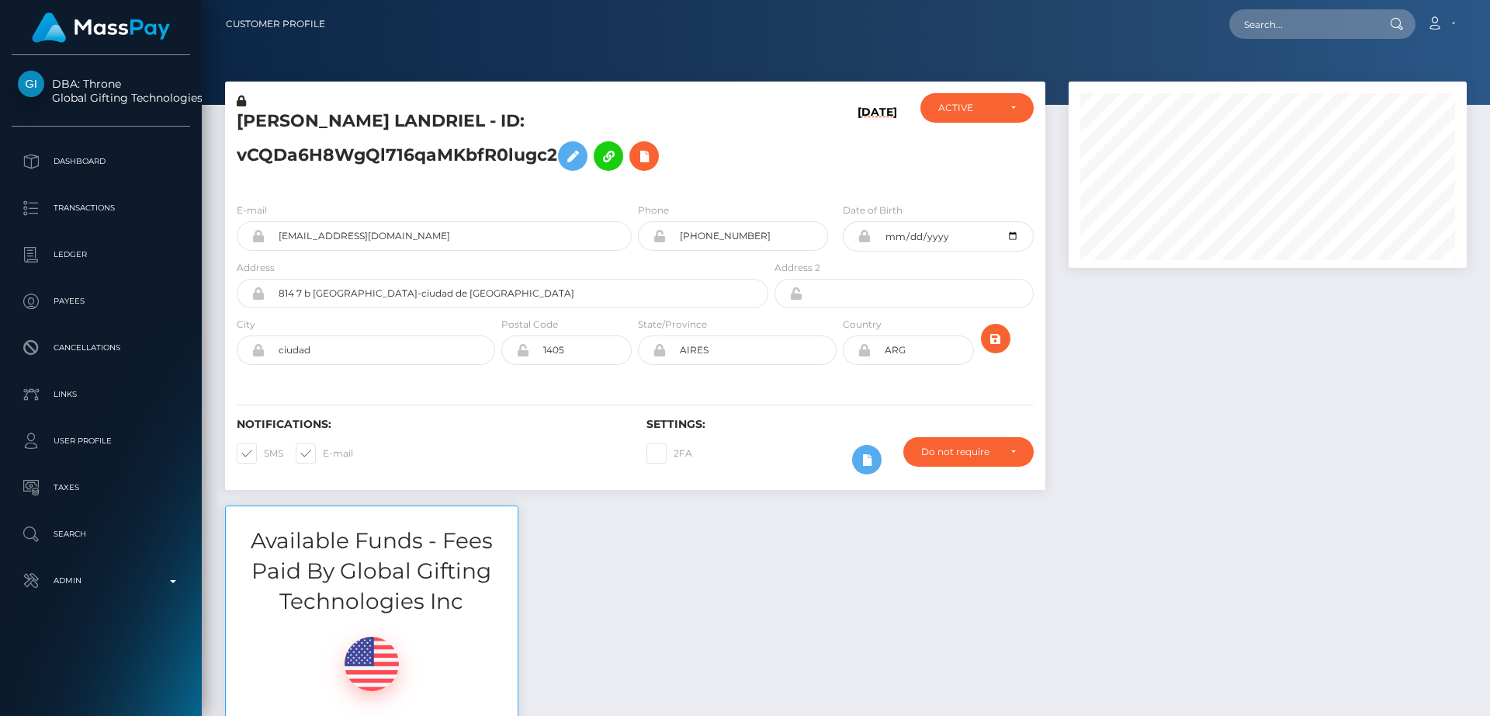
scroll to position [186, 399]
click at [293, 120] on h5 "JAQUELINE AHUMADA LANDRIEL - ID: vCQDa6H8WgQl716qaMKbfR0lugc2" at bounding box center [498, 143] width 523 height 69
drag, startPoint x: 293, startPoint y: 120, endPoint x: 1026, endPoint y: 103, distance: 732.8
click at [1026, 103] on div "ACTIVE" at bounding box center [976, 107] width 113 height 29
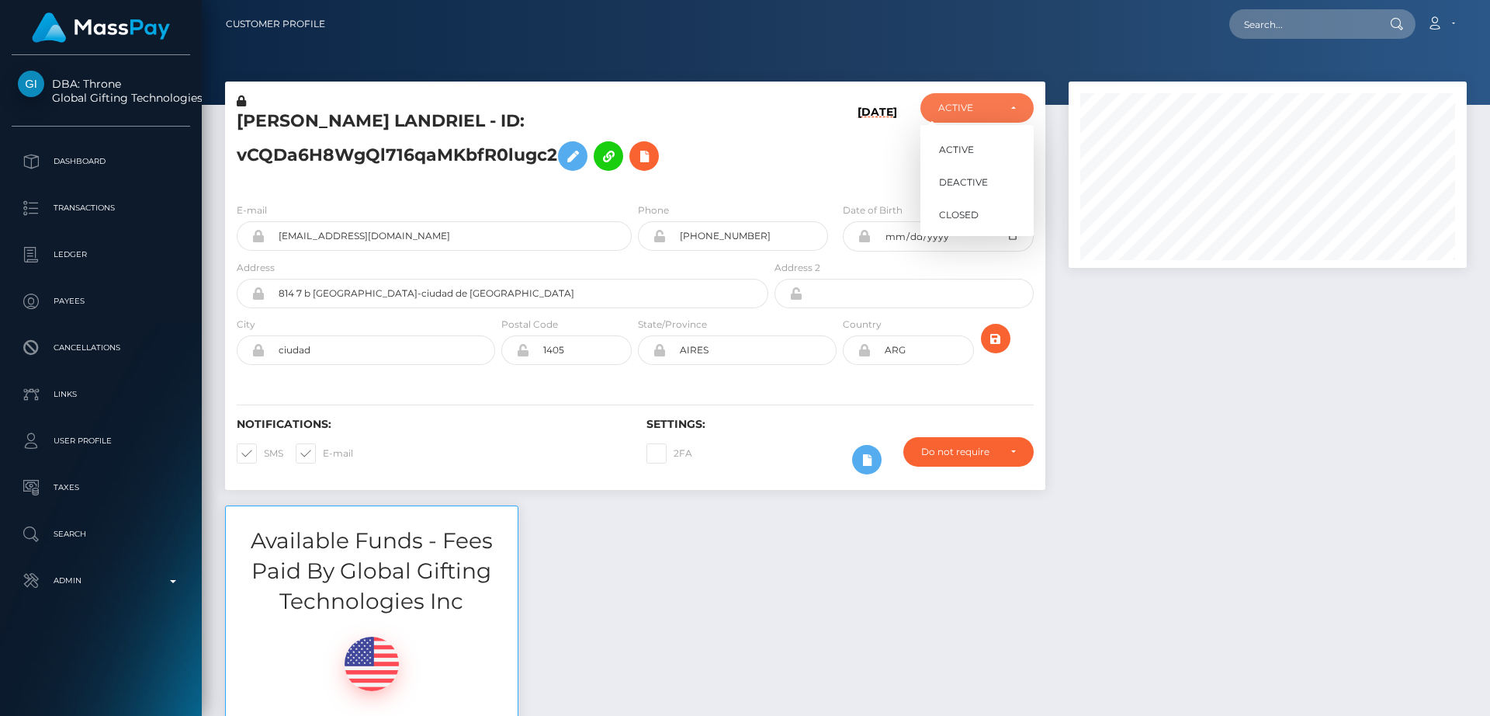
click at [674, 154] on h5 "JAQUELINE AHUMADA LANDRIEL - ID: vCQDa6H8WgQl716qaMKbfR0lugc2" at bounding box center [498, 143] width 523 height 69
drag, startPoint x: 278, startPoint y: 133, endPoint x: 283, endPoint y: 121, distance: 12.8
click at [283, 121] on h5 "JAQUELINE AHUMADA LANDRIEL - ID: vCQDa6H8WgQl716qaMKbfR0lugc2" at bounding box center [498, 143] width 523 height 69
click at [284, 120] on h5 "JAQUELINE AHUMADA LANDRIEL - ID: vCQDa6H8WgQl716qaMKbfR0lugc2" at bounding box center [498, 143] width 523 height 69
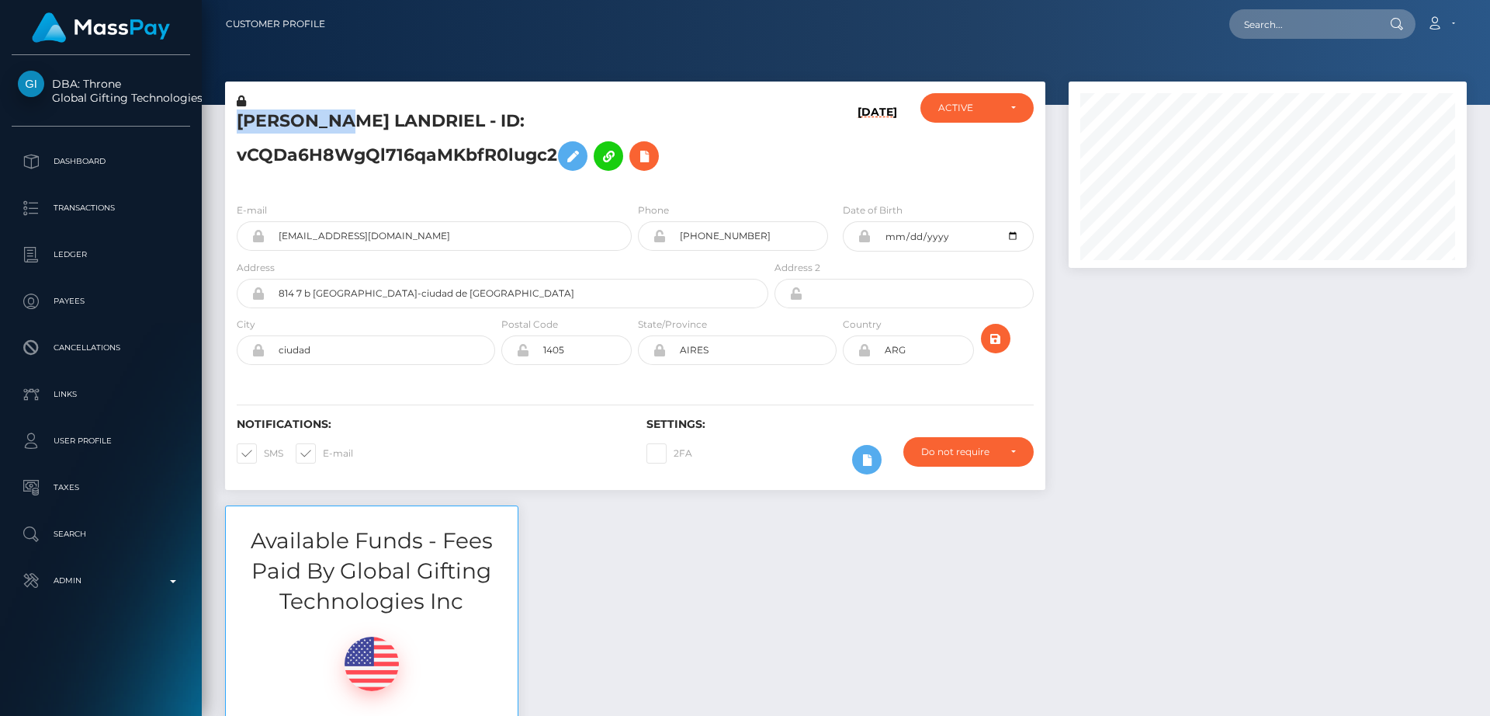
click at [284, 120] on h5 "JAQUELINE AHUMADA LANDRIEL - ID: vCQDa6H8WgQl716qaMKbfR0lugc2" at bounding box center [498, 143] width 523 height 69
